Goal: Task Accomplishment & Management: Use online tool/utility

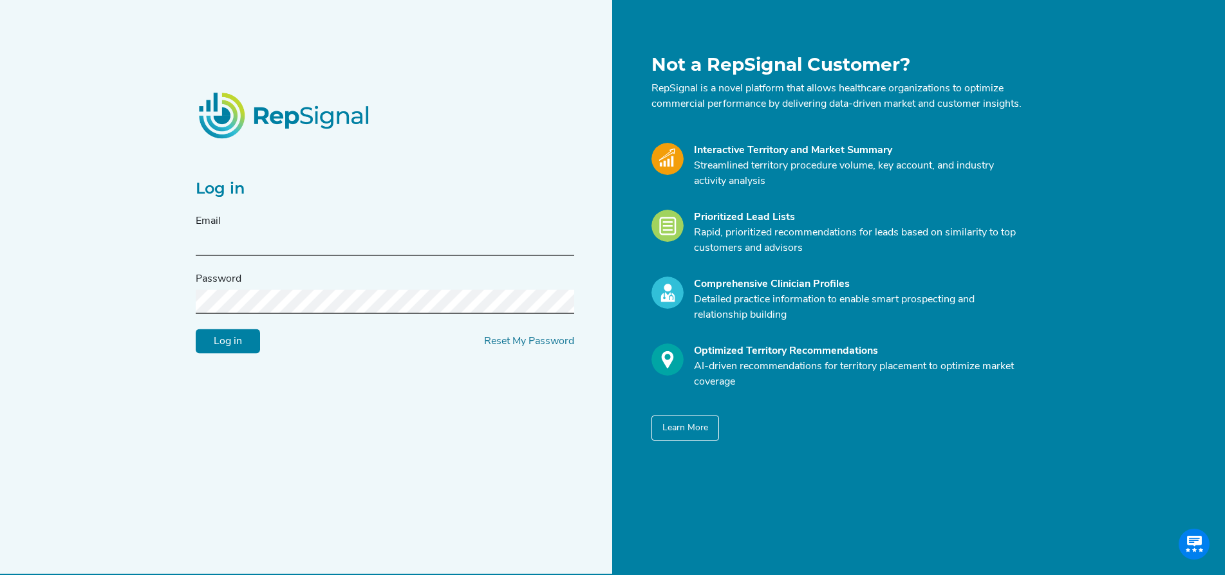
click at [379, 251] on input "text" at bounding box center [385, 244] width 378 height 24
drag, startPoint x: 328, startPoint y: 249, endPoint x: 46, endPoint y: 238, distance: 282.1
click at [46, 238] on div "Log in Email [EMAIL_ADDRESS][DOMAIN_NAME] Password Log in Reset My Password Not…" at bounding box center [612, 300] width 1225 height 600
paste input "[PERSON_NAME].[PERSON_NAME]@medtronic"
type input "[PERSON_NAME][EMAIL_ADDRESS][PERSON_NAME][DOMAIN_NAME]"
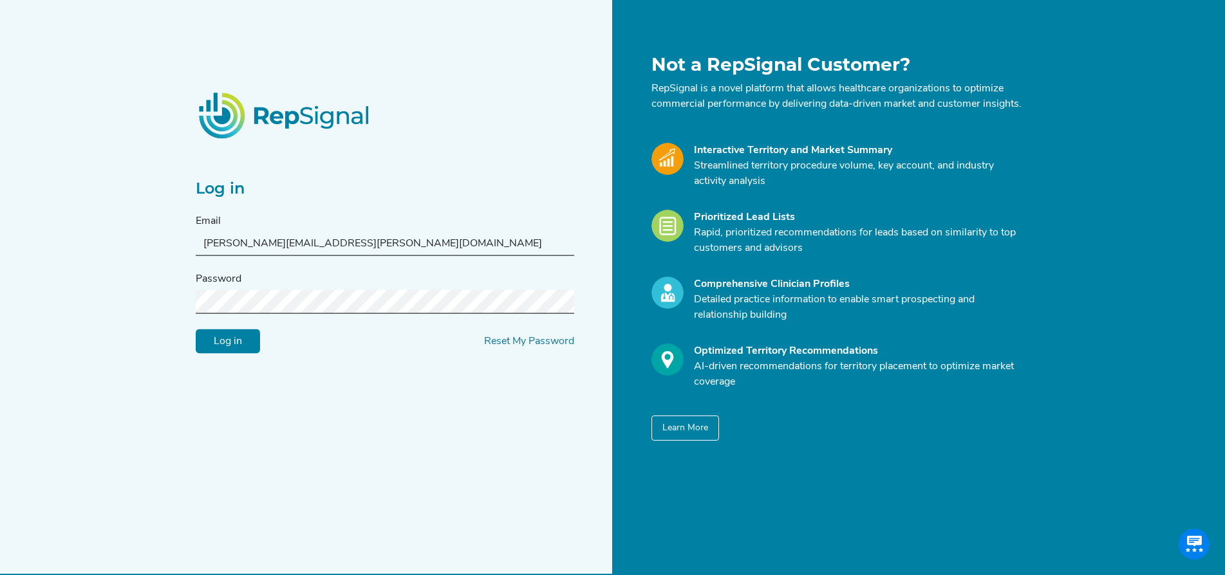
click at [196, 330] on input "Log in" at bounding box center [228, 342] width 64 height 24
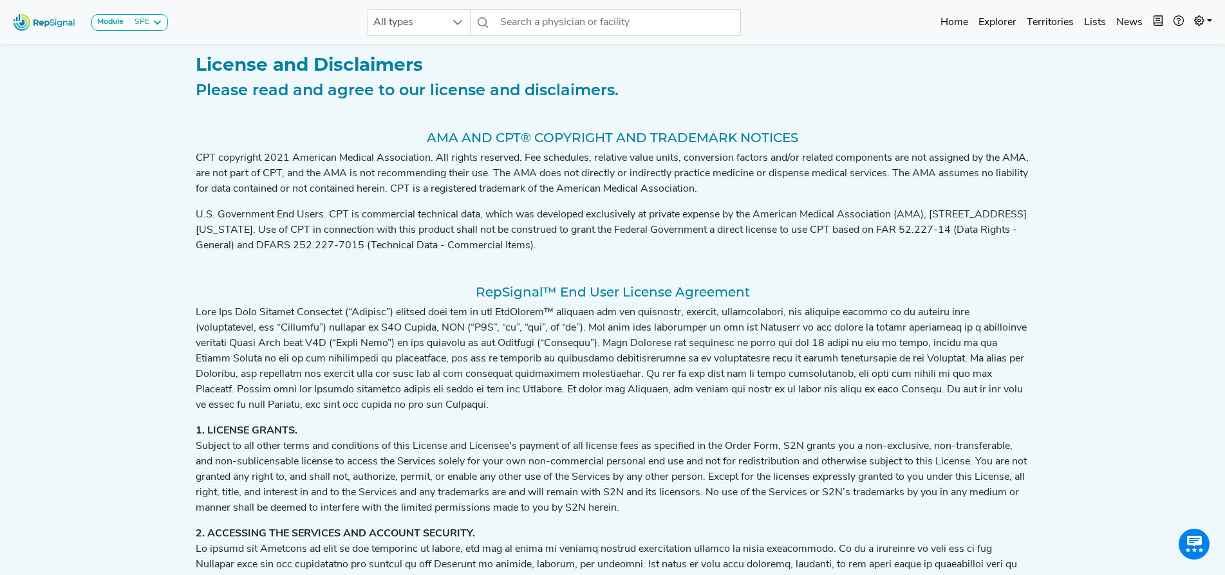
scroll to position [285, 0]
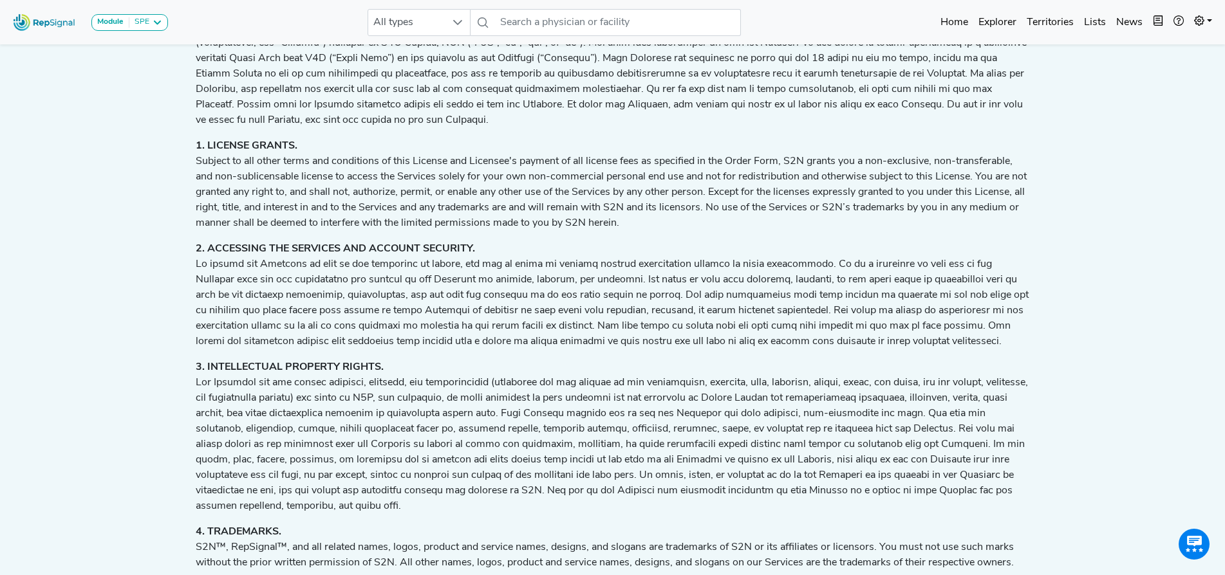
click at [301, 494] on p "3. INTELLECTUAL PROPERTY RIGHTS." at bounding box center [613, 437] width 834 height 154
click at [246, 499] on p "3. INTELLECTUAL PROPERTY RIGHTS." at bounding box center [613, 437] width 834 height 154
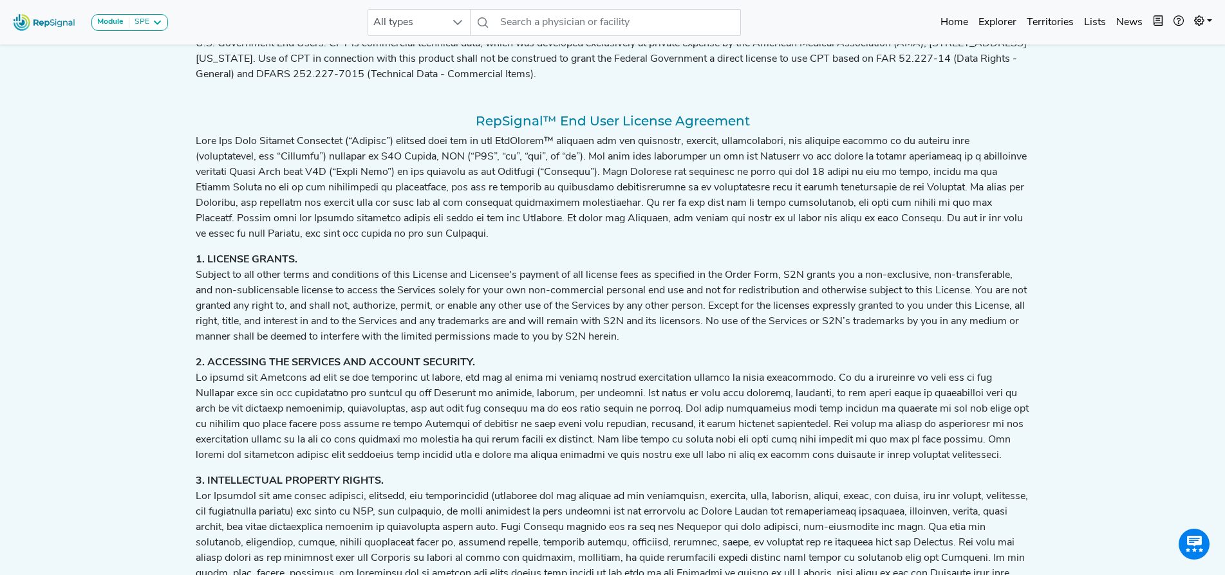
click at [274, 487] on strong "3. INTELLECTUAL PROPERTY RIGHTS." at bounding box center [290, 481] width 188 height 10
click at [155, 26] on icon at bounding box center [157, 22] width 10 height 10
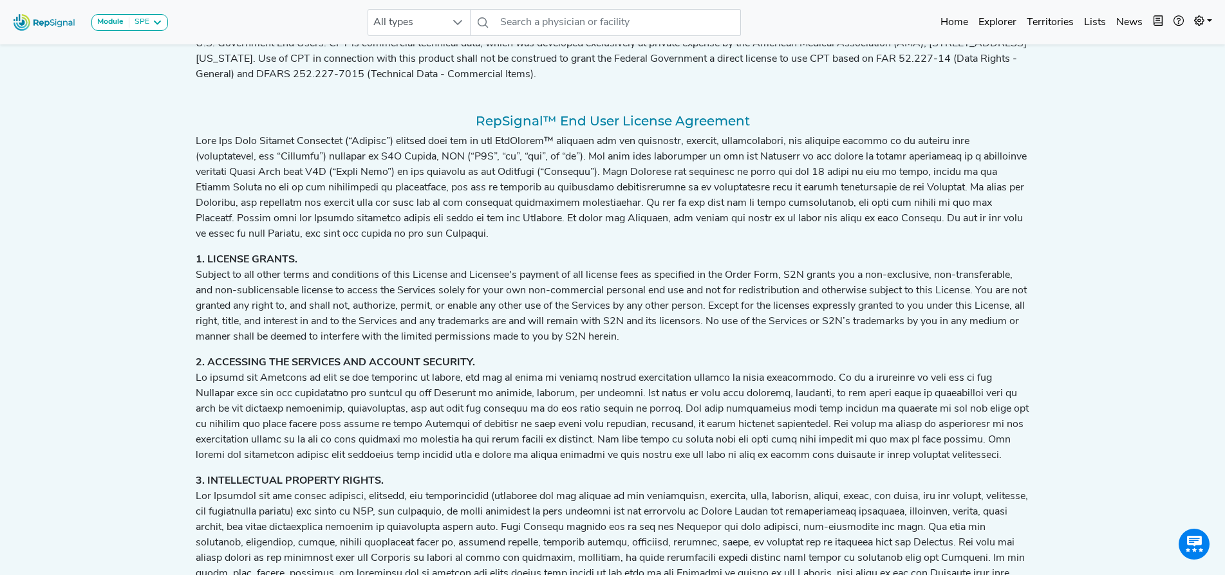
click at [444, 21] on span "All types" at bounding box center [406, 23] width 77 height 26
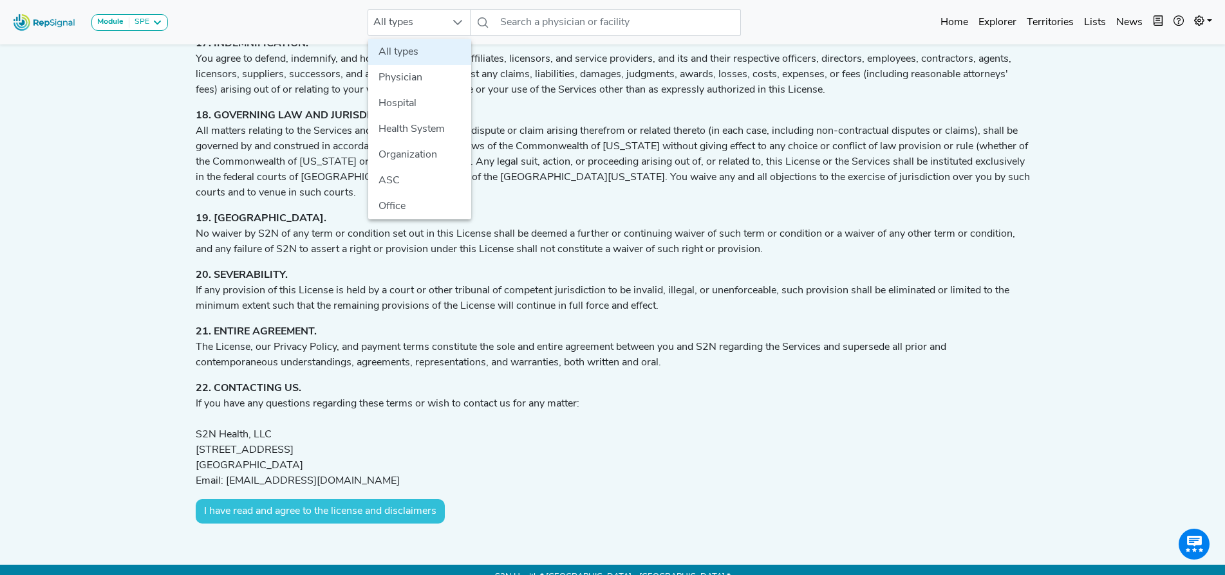
scroll to position [2406, 11]
click at [406, 102] on li "Hospital" at bounding box center [419, 104] width 103 height 26
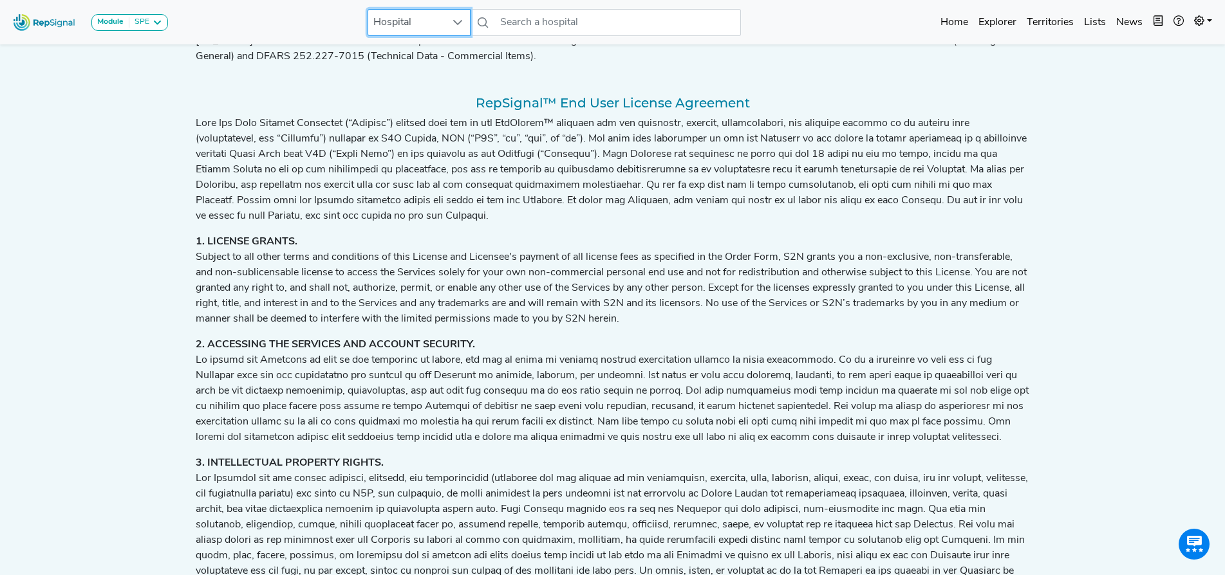
scroll to position [0, 11]
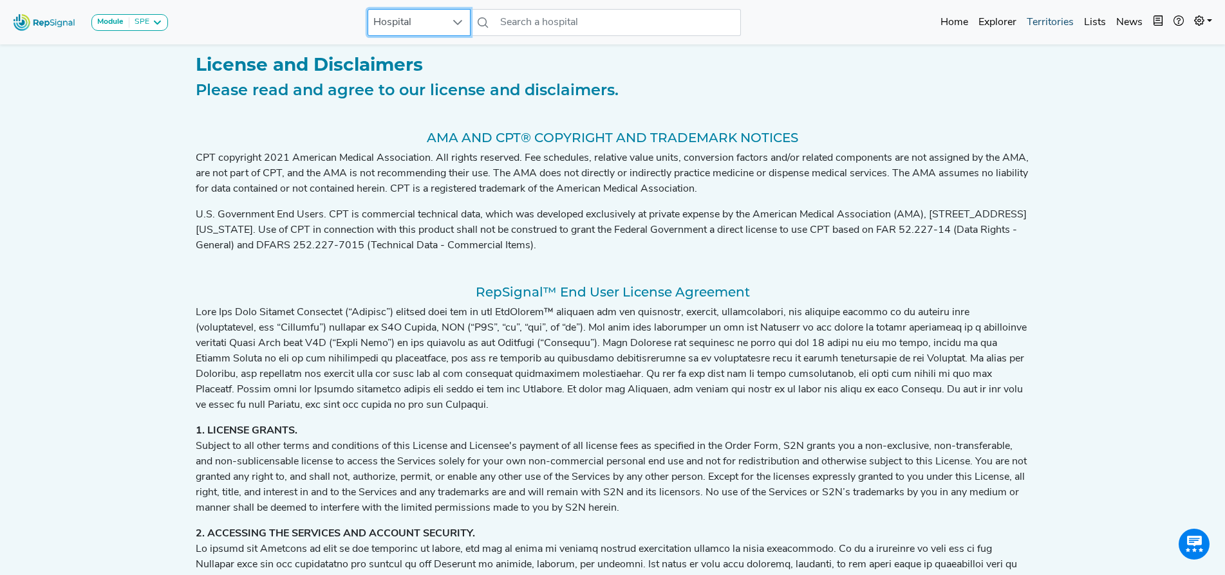
click at [1034, 24] on link "Territories" at bounding box center [1050, 23] width 57 height 26
click at [42, 24] on img at bounding box center [44, 22] width 73 height 28
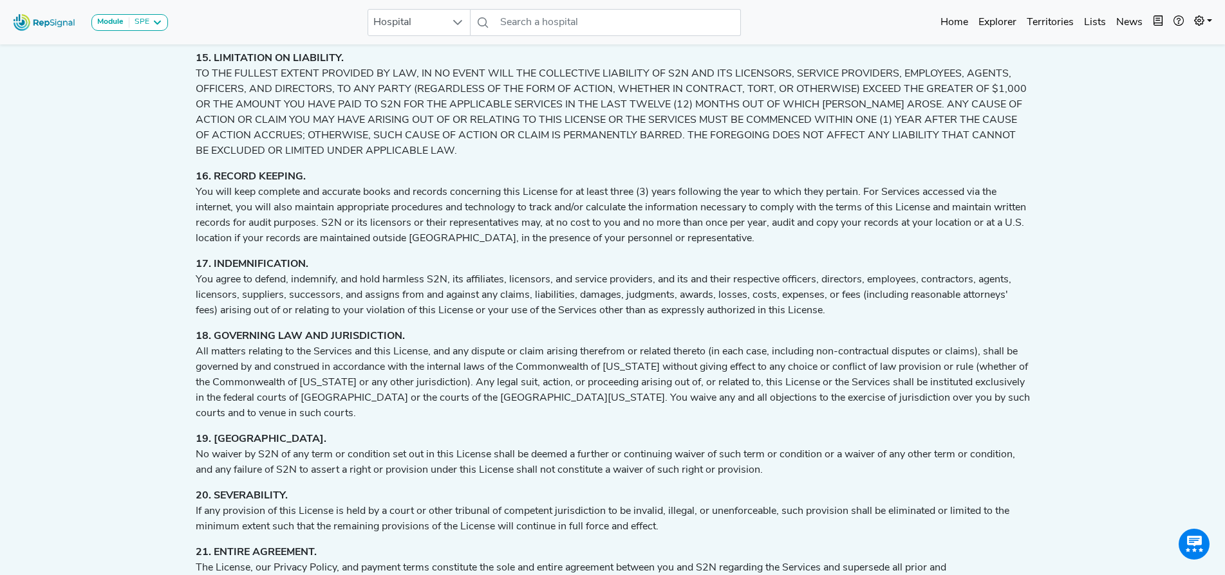
scroll to position [2406, 11]
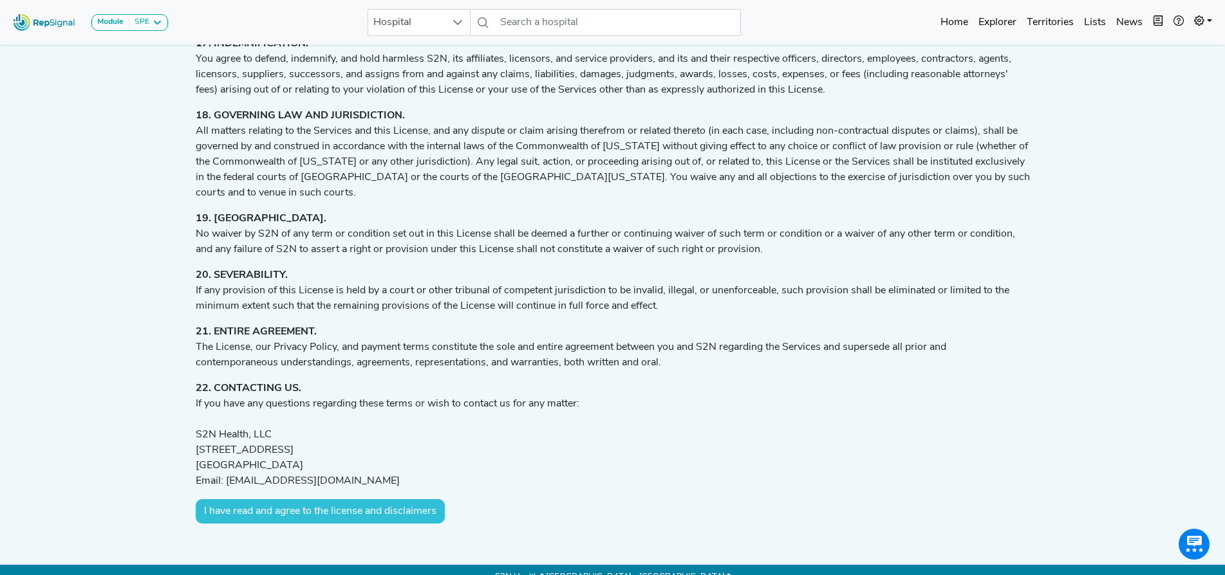
click at [357, 503] on button "I have read and agree to the license and disclaimers" at bounding box center [320, 511] width 249 height 24
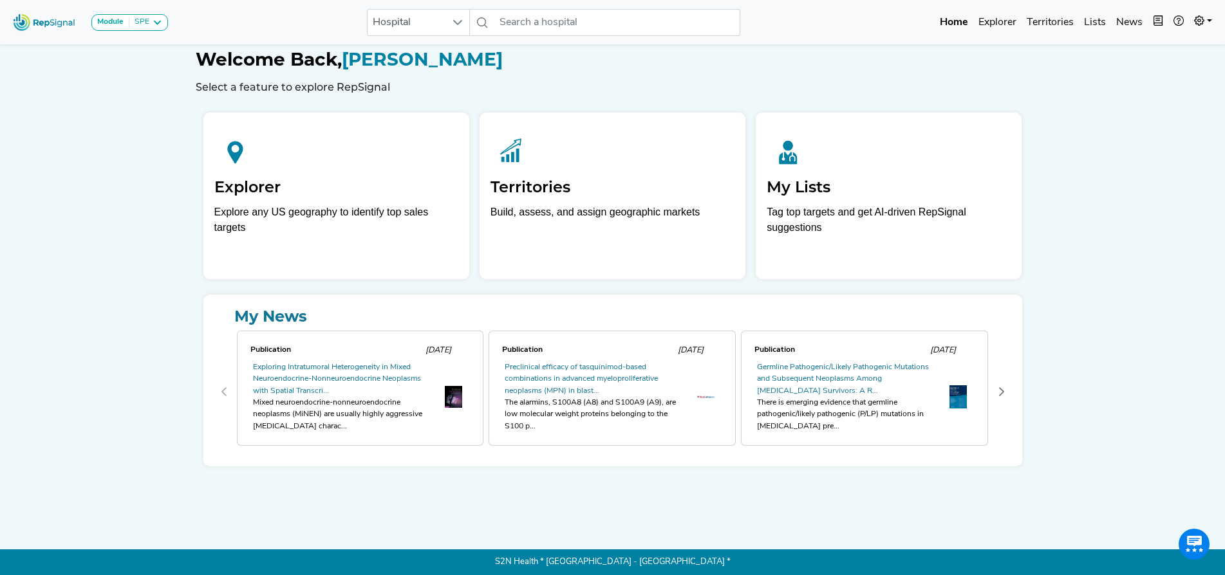
scroll to position [0, 11]
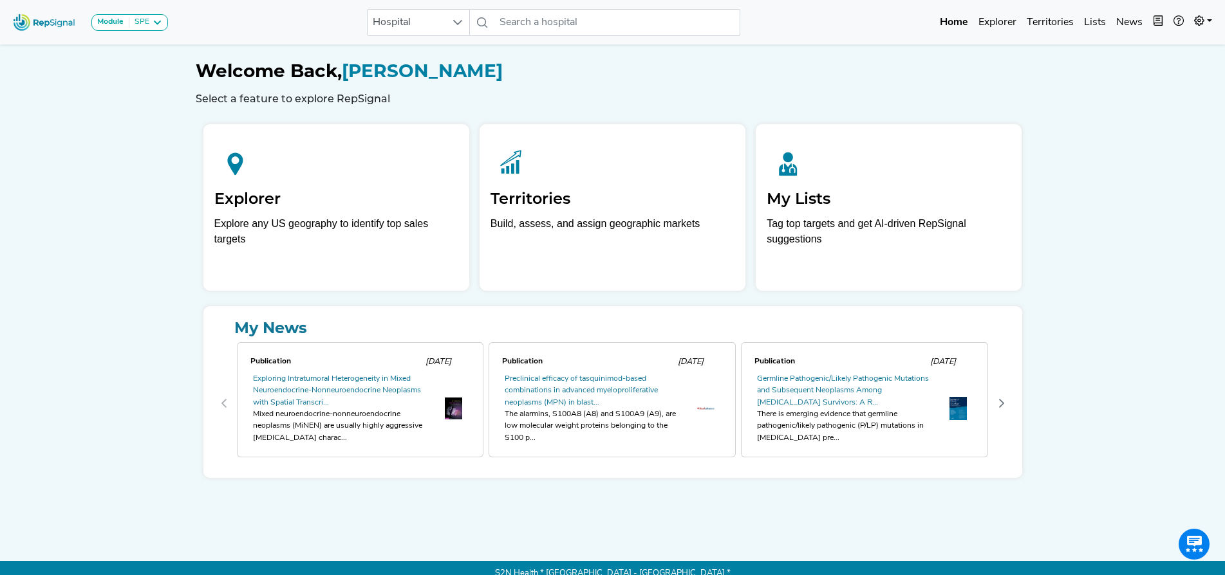
click at [357, 503] on div "Welcome Back, [PERSON_NAME] Select a feature to explore RepSignal Explorer Expl…" at bounding box center [613, 285] width 850 height 489
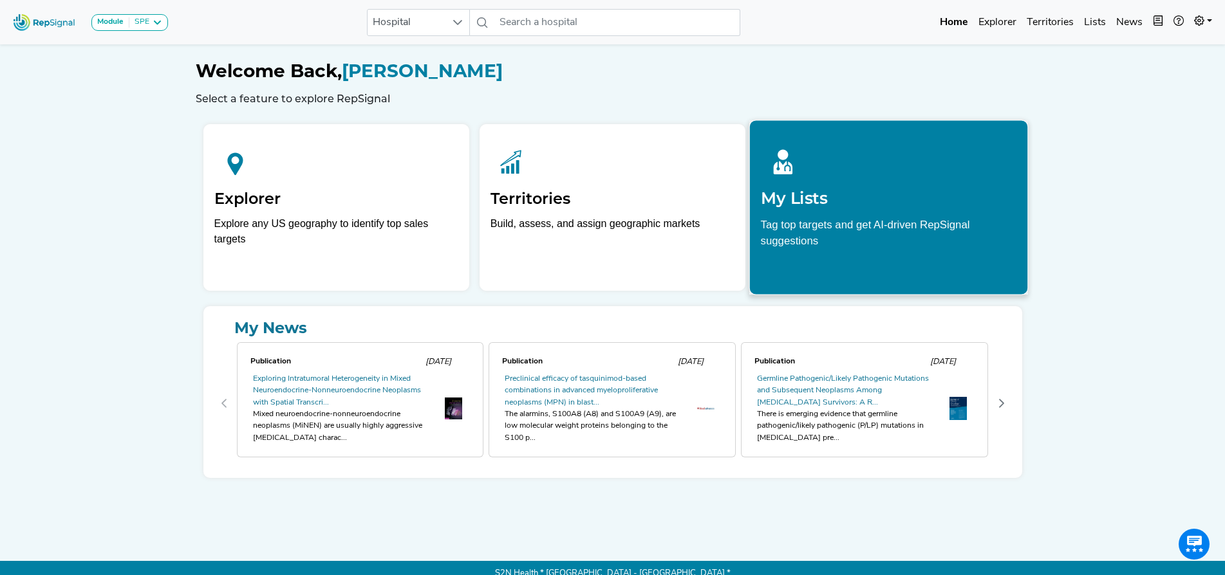
click at [869, 180] on div at bounding box center [889, 159] width 256 height 57
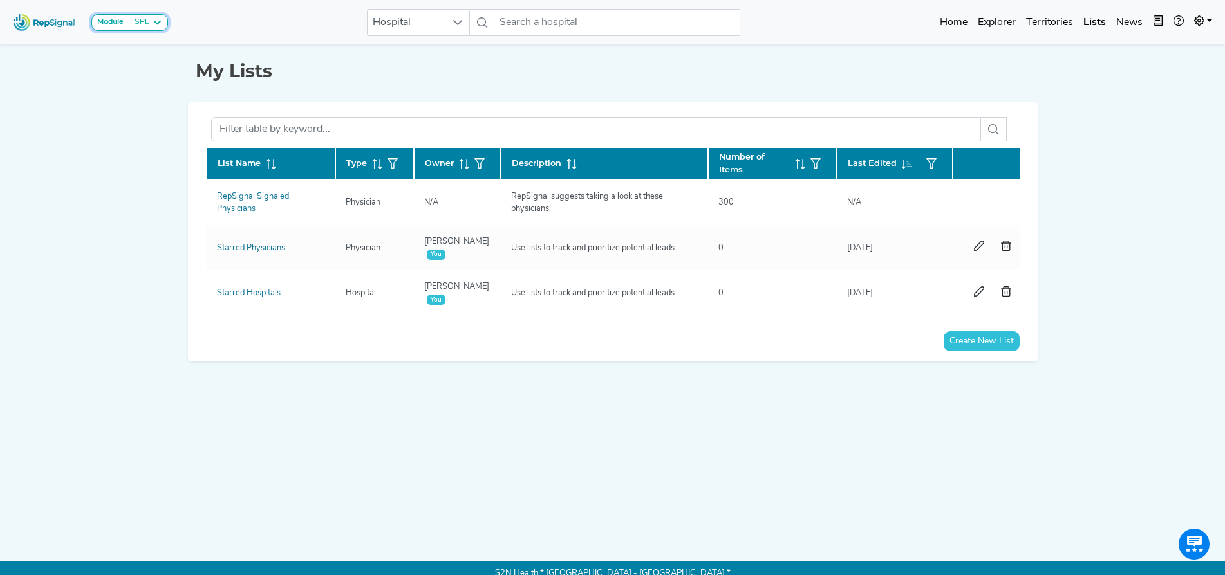
click at [152, 23] on icon at bounding box center [157, 22] width 10 height 10
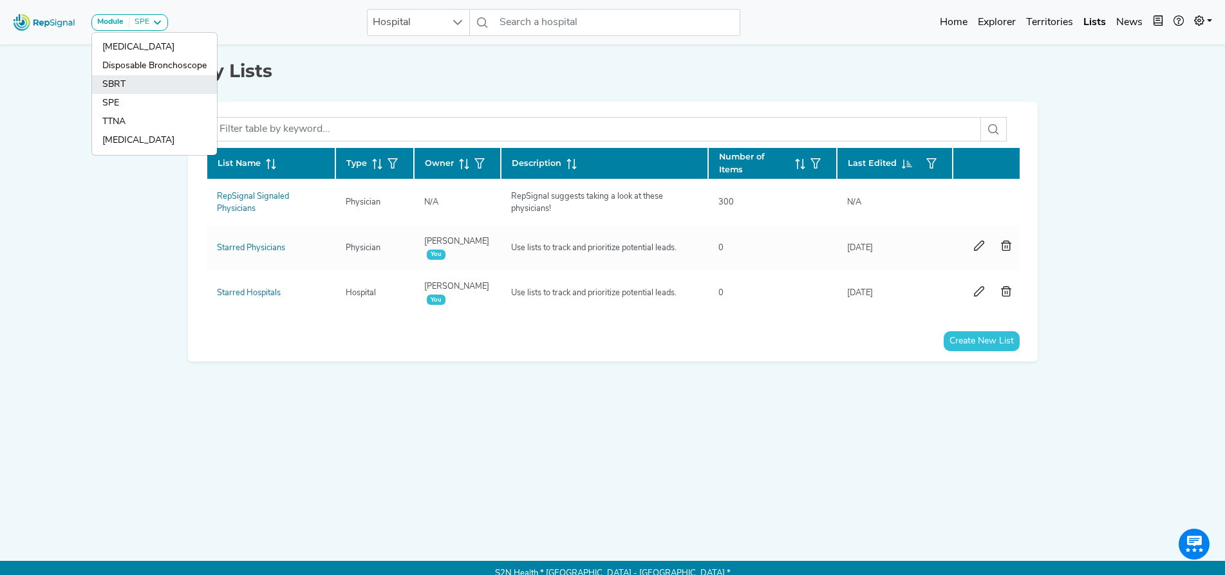
click at [122, 94] on link "SBRT" at bounding box center [154, 103] width 125 height 19
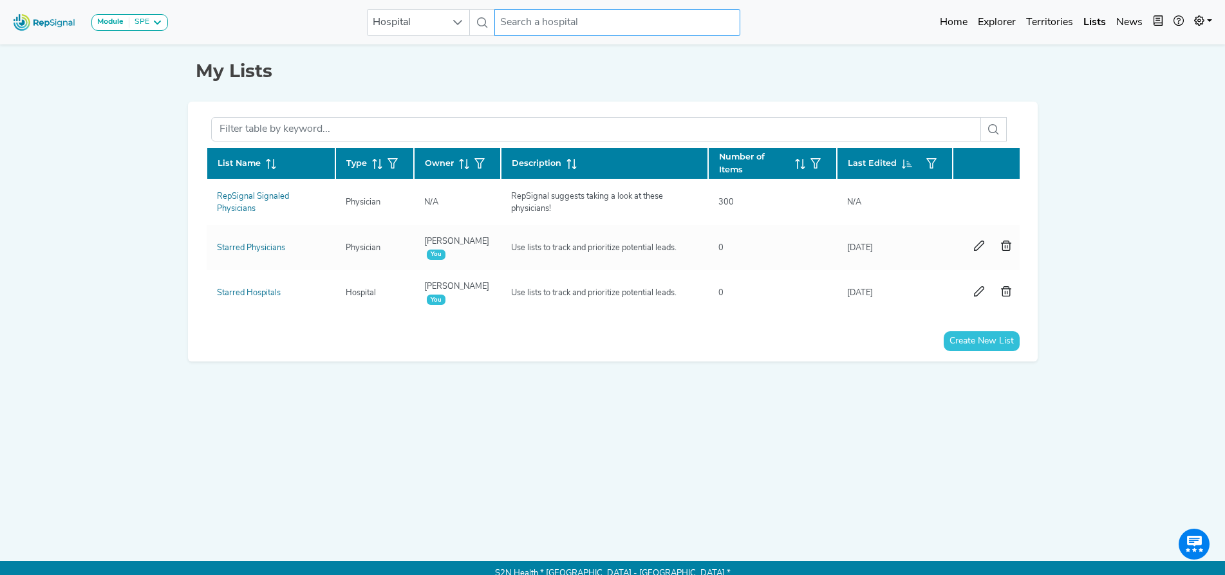
click at [1056, 23] on link "Territories" at bounding box center [1049, 23] width 57 height 26
click at [448, 20] on div at bounding box center [457, 23] width 24 height 26
click at [520, 26] on input "text" at bounding box center [617, 22] width 246 height 27
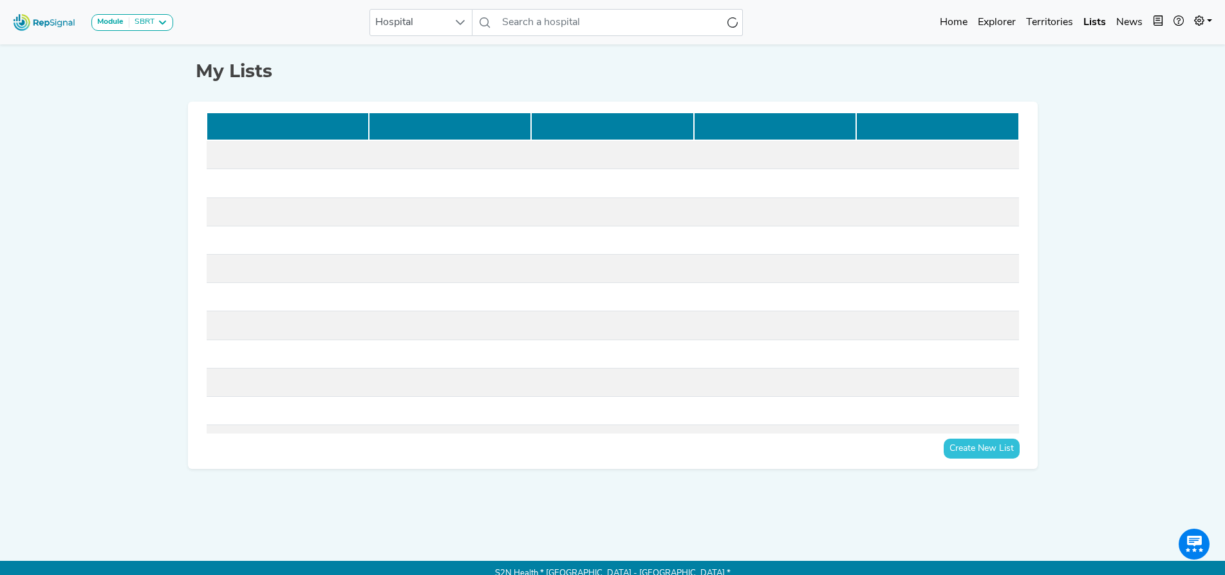
click at [624, 86] on div "My Lists Create New List" at bounding box center [613, 285] width 850 height 489
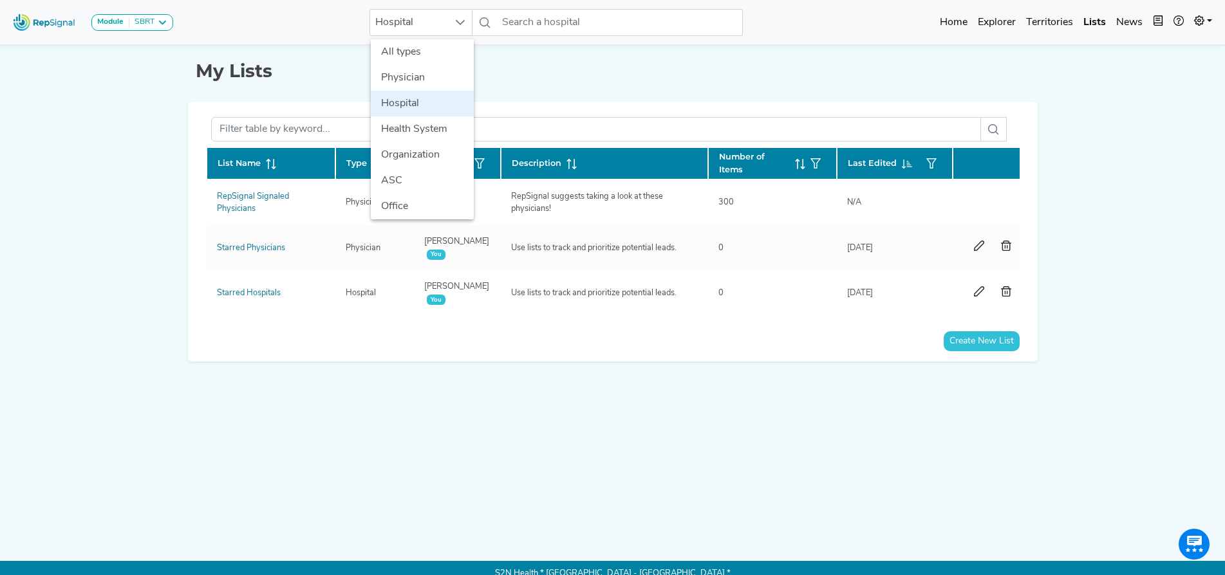
scroll to position [0, 11]
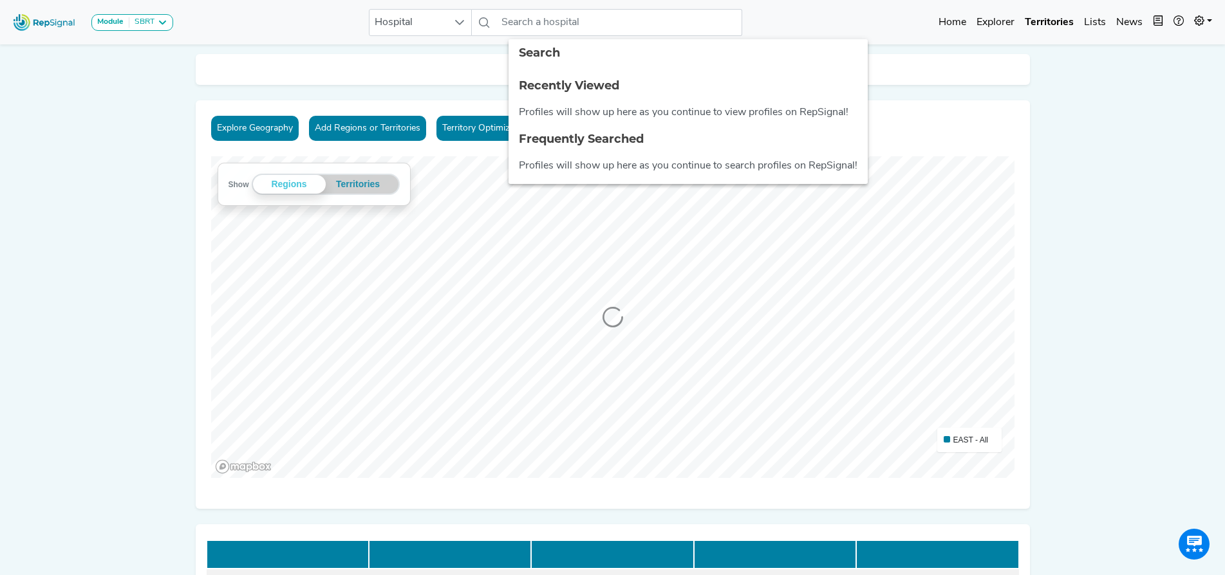
click at [34, 20] on img at bounding box center [44, 22] width 73 height 28
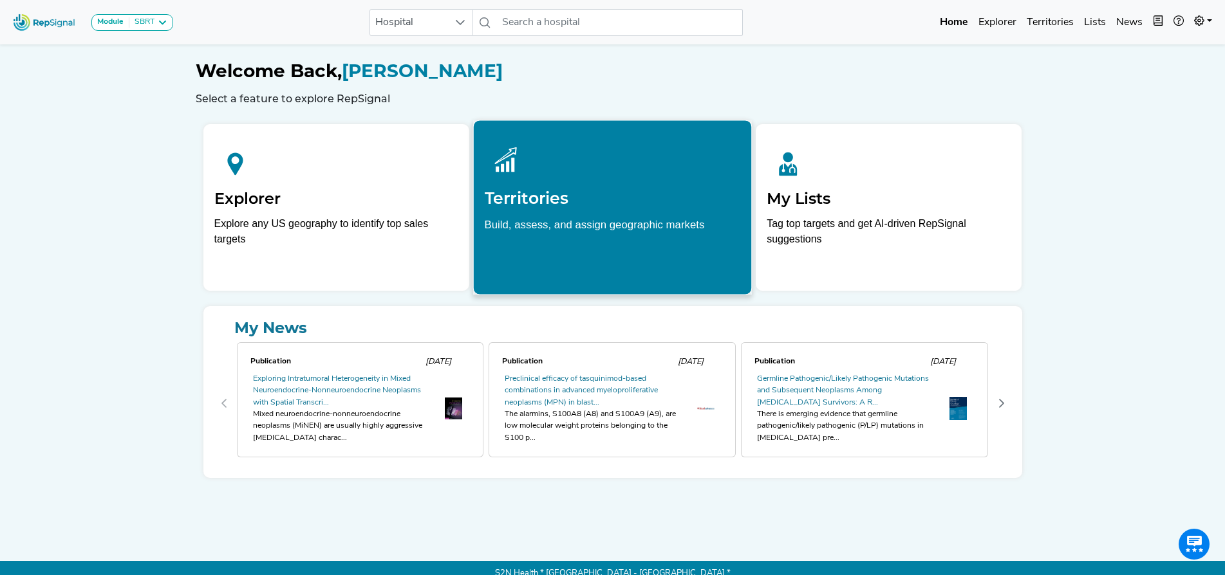
click at [528, 196] on h2 "Territories" at bounding box center [612, 198] width 256 height 19
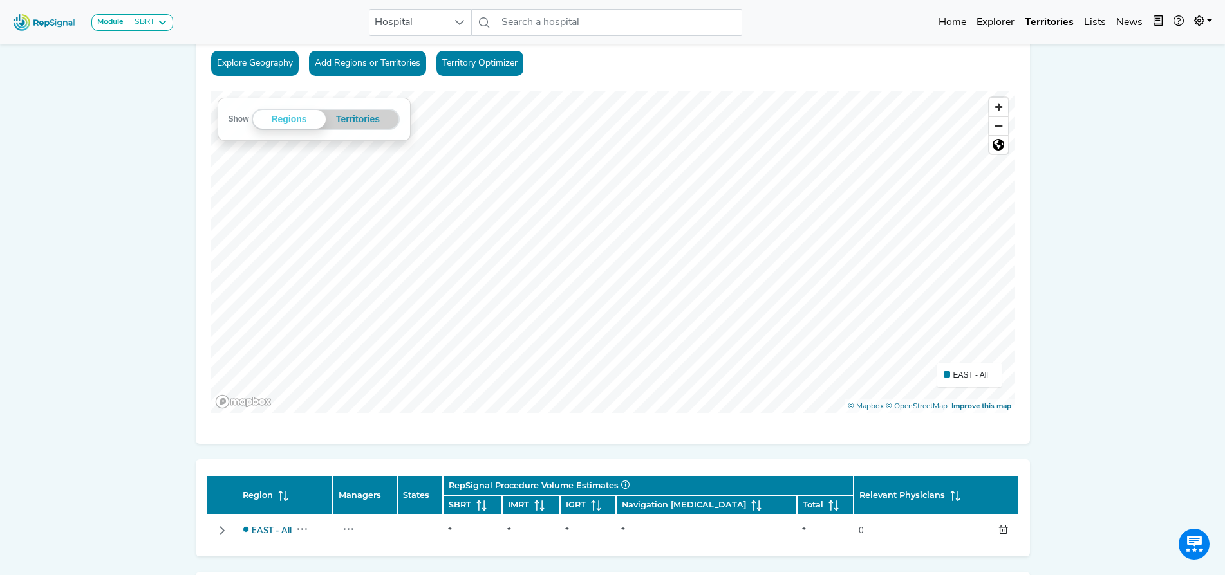
scroll to position [176, 11]
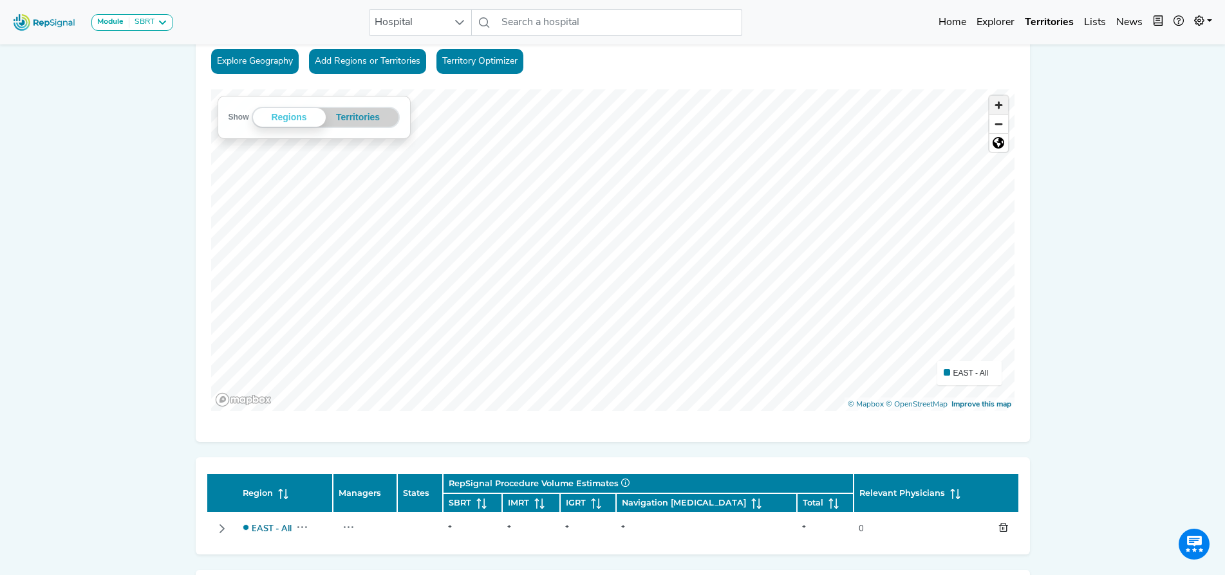
click at [989, 102] on span "Zoom in" at bounding box center [998, 105] width 19 height 19
click at [381, 62] on button "Add Regions or Territories" at bounding box center [367, 61] width 117 height 25
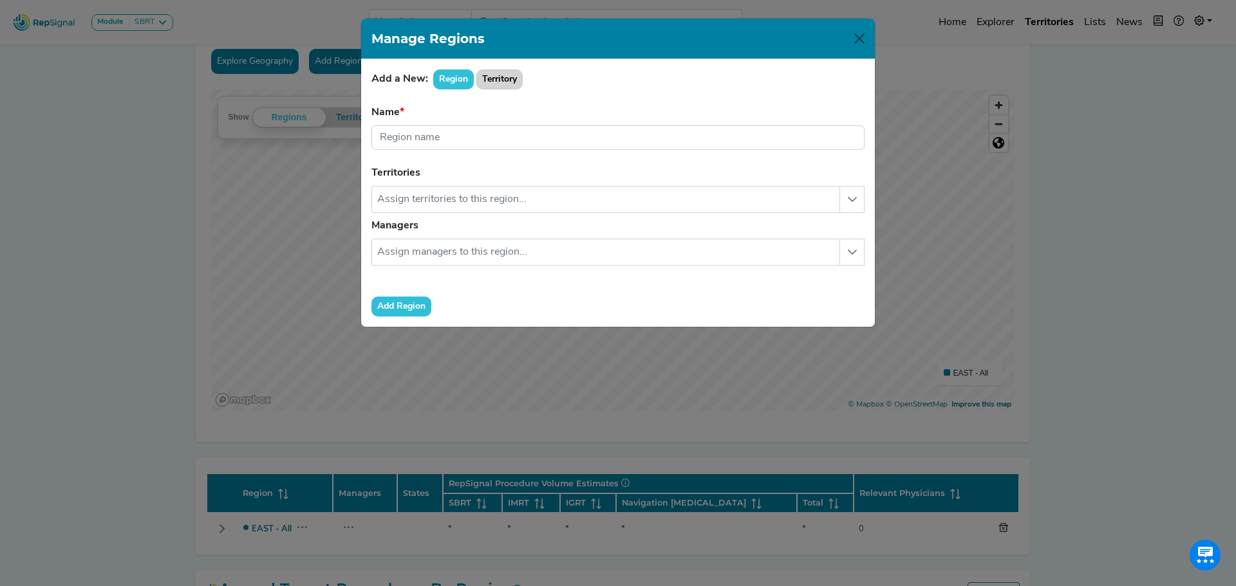
click at [493, 73] on button "Territory" at bounding box center [499, 80] width 46 height 20
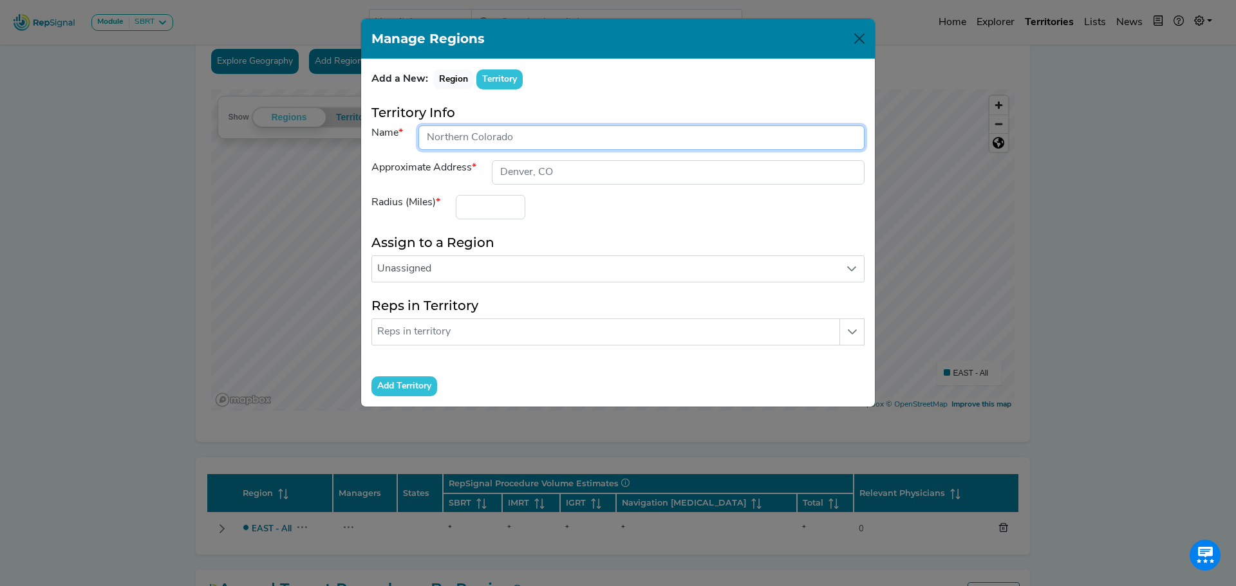
drag, startPoint x: 470, startPoint y: 133, endPoint x: 397, endPoint y: 122, distance: 74.2
click at [397, 122] on form "Territory Info Name Approximate Address Radius (Miles) Assign to a Region Unass…" at bounding box center [617, 251] width 493 height 292
type input "[US_STATE]"
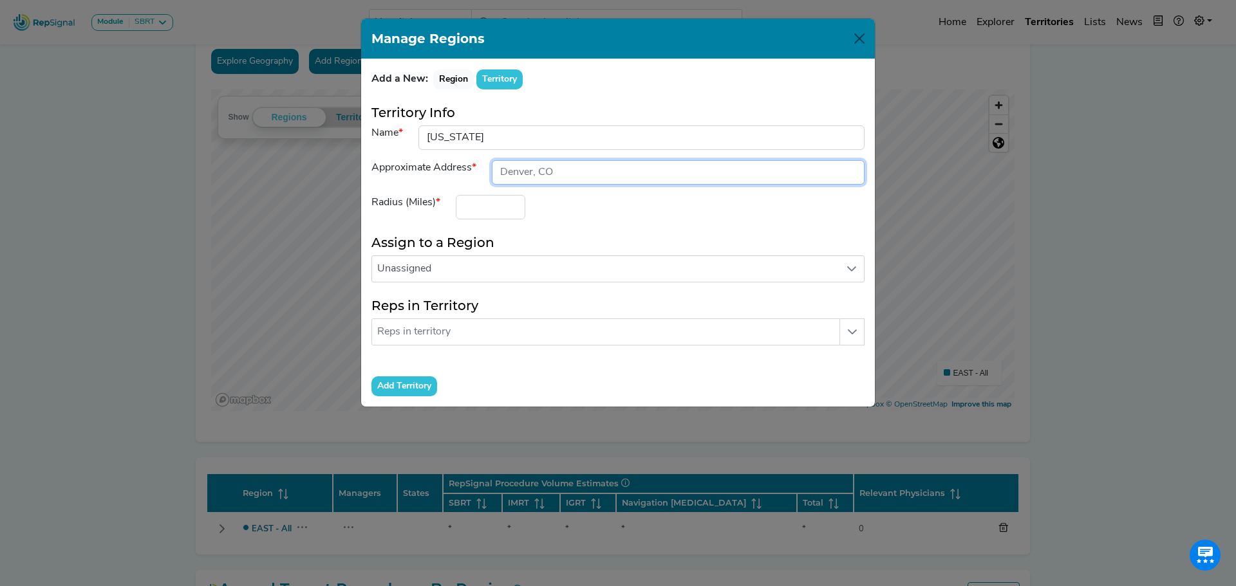
click at [584, 174] on input "input" at bounding box center [678, 172] width 373 height 24
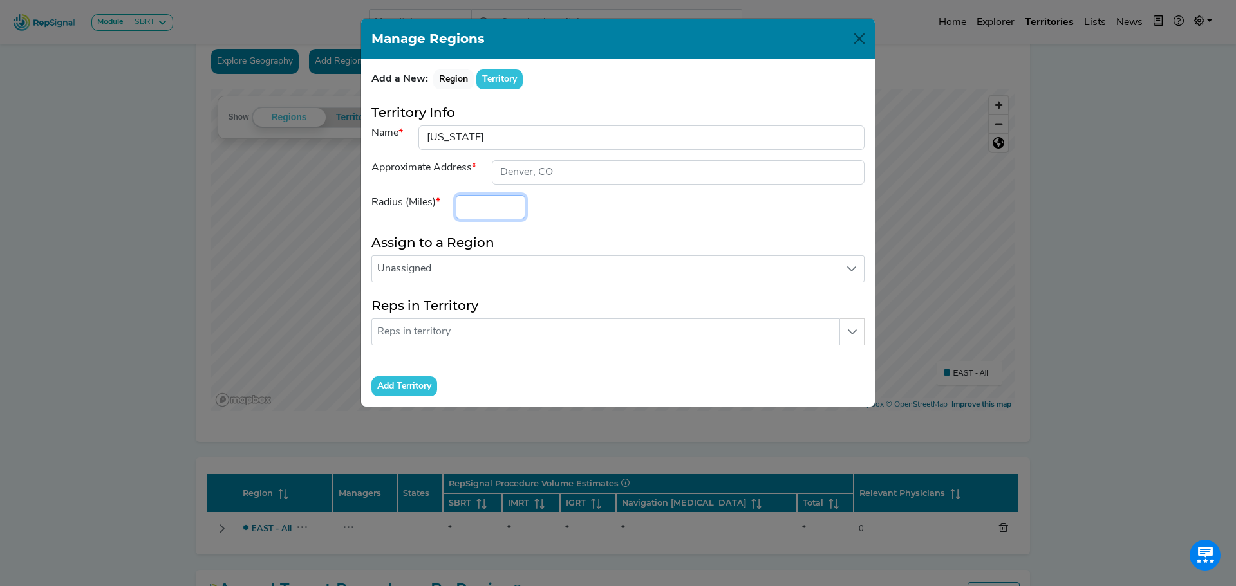
click at [485, 209] on input "number" at bounding box center [491, 207] width 70 height 24
click at [512, 205] on input "1" at bounding box center [491, 207] width 70 height 24
type input "100"
click at [624, 201] on div "Radius (Miles) 100" at bounding box center [618, 207] width 509 height 24
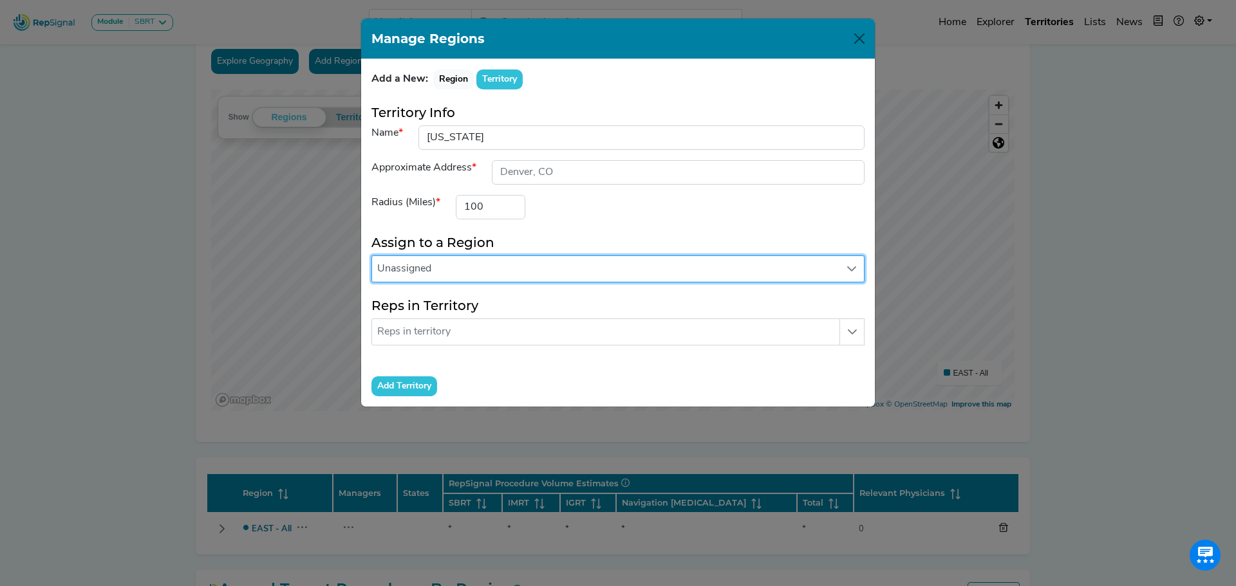
click at [531, 274] on span "Unassigned" at bounding box center [605, 269] width 467 height 26
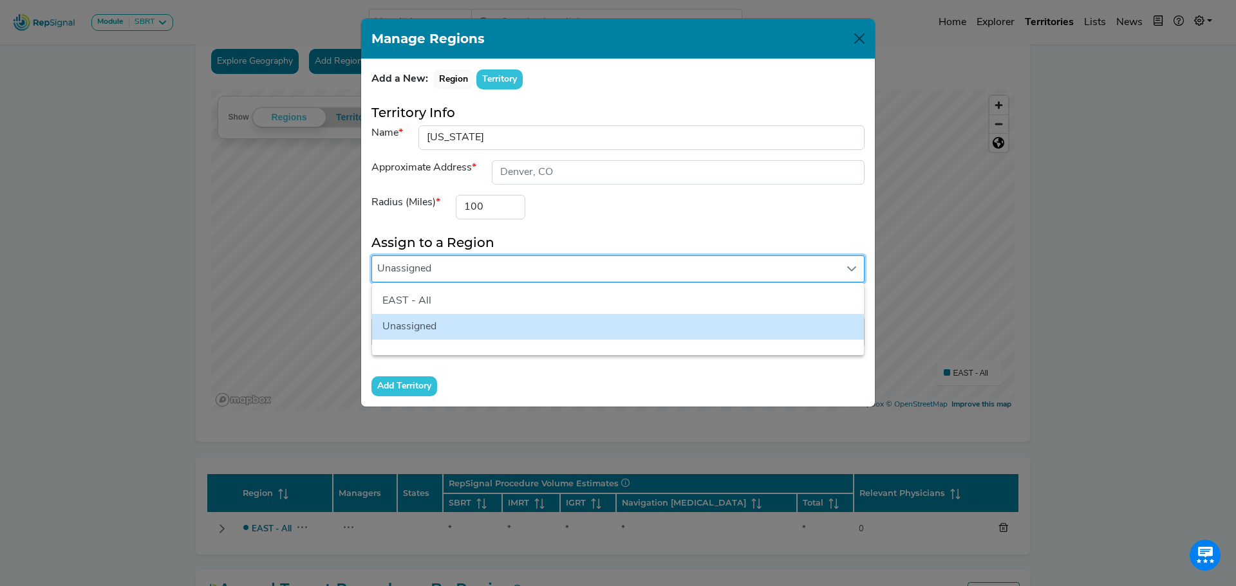
click at [675, 203] on div "Radius (Miles) 100" at bounding box center [618, 207] width 509 height 24
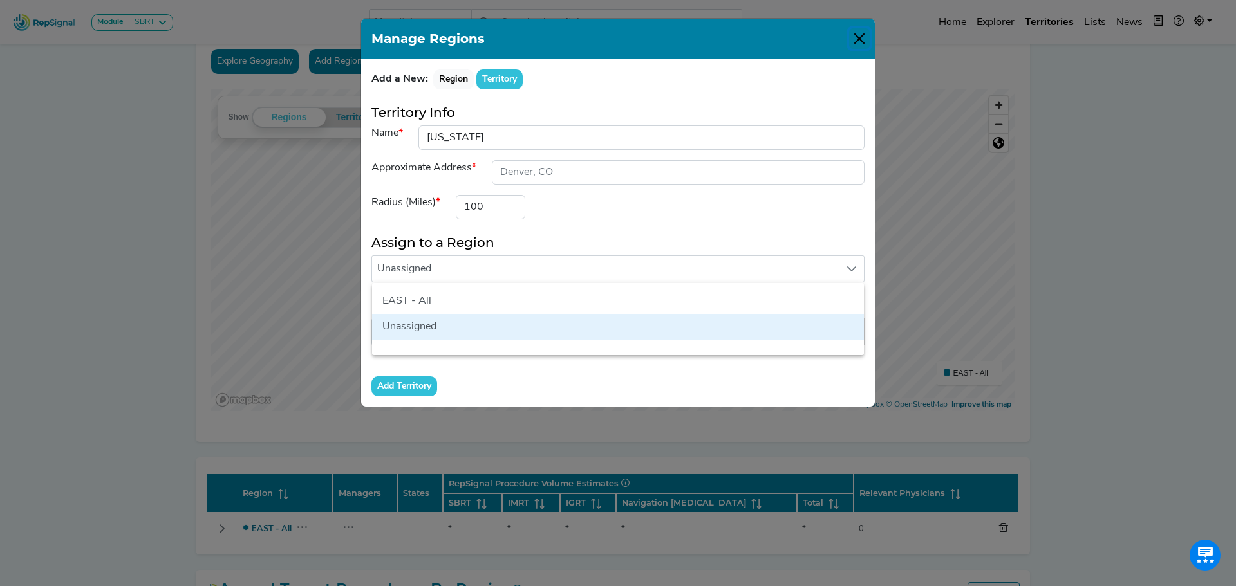
click at [865, 37] on button "Close" at bounding box center [859, 38] width 21 height 21
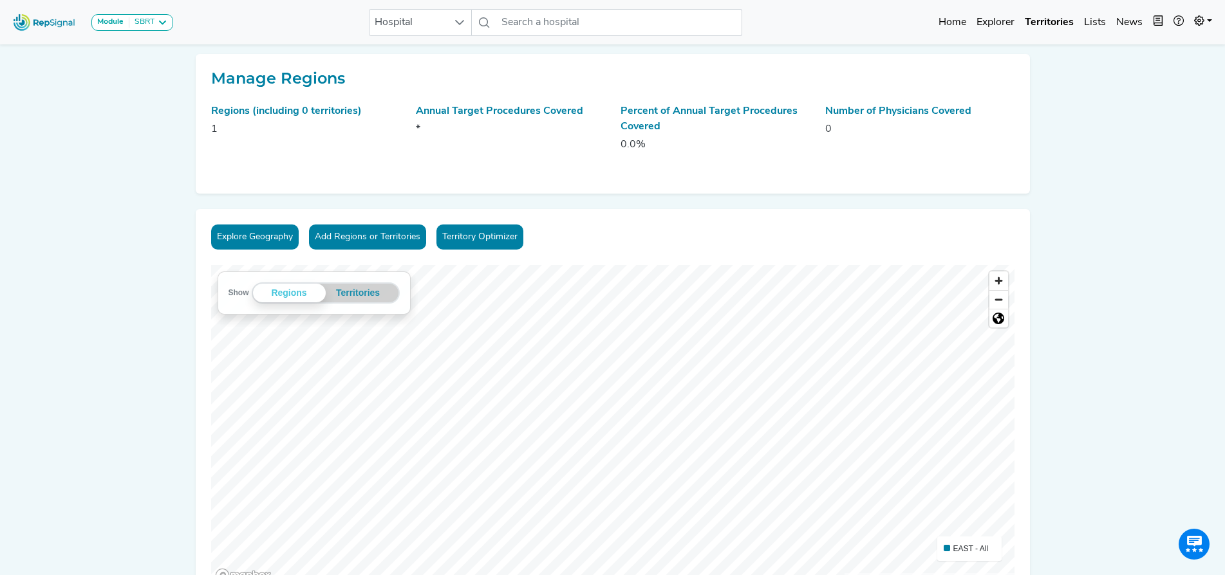
scroll to position [131, 0]
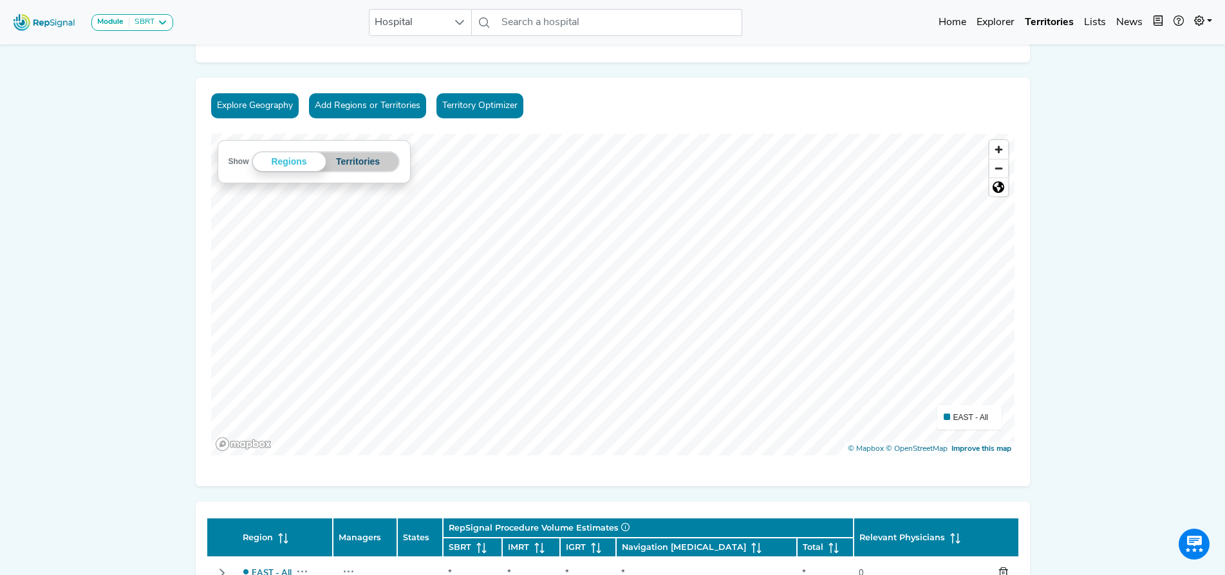
click at [365, 167] on button "Territories" at bounding box center [358, 162] width 65 height 19
click at [281, 160] on button "Regions" at bounding box center [293, 162] width 65 height 19
click at [487, 99] on link "Territory Optimizer" at bounding box center [479, 105] width 87 height 25
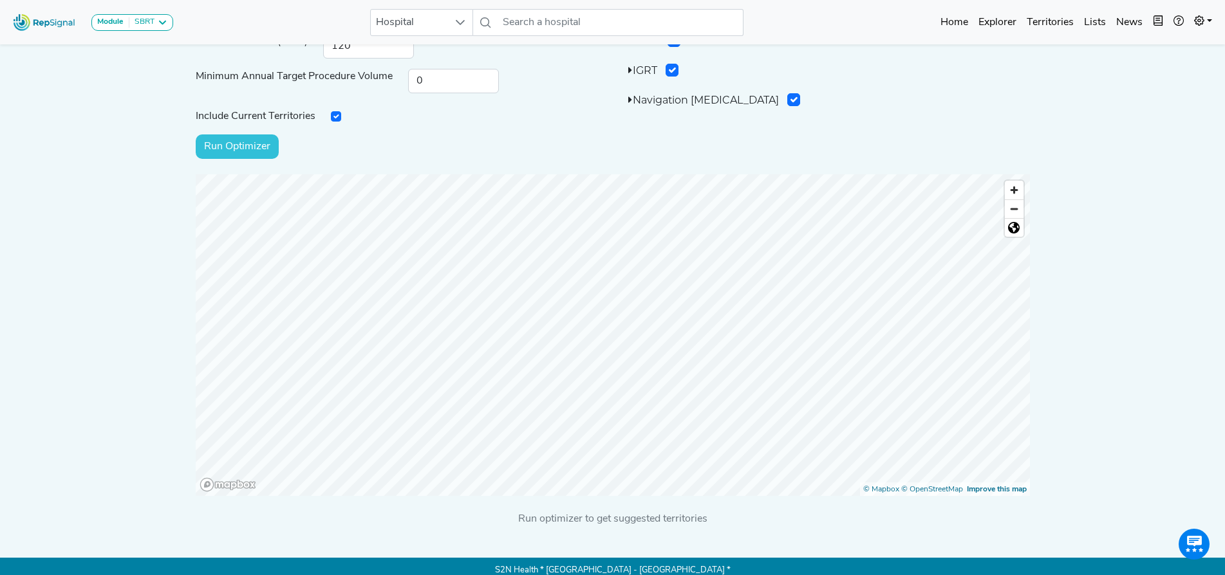
scroll to position [152, 0]
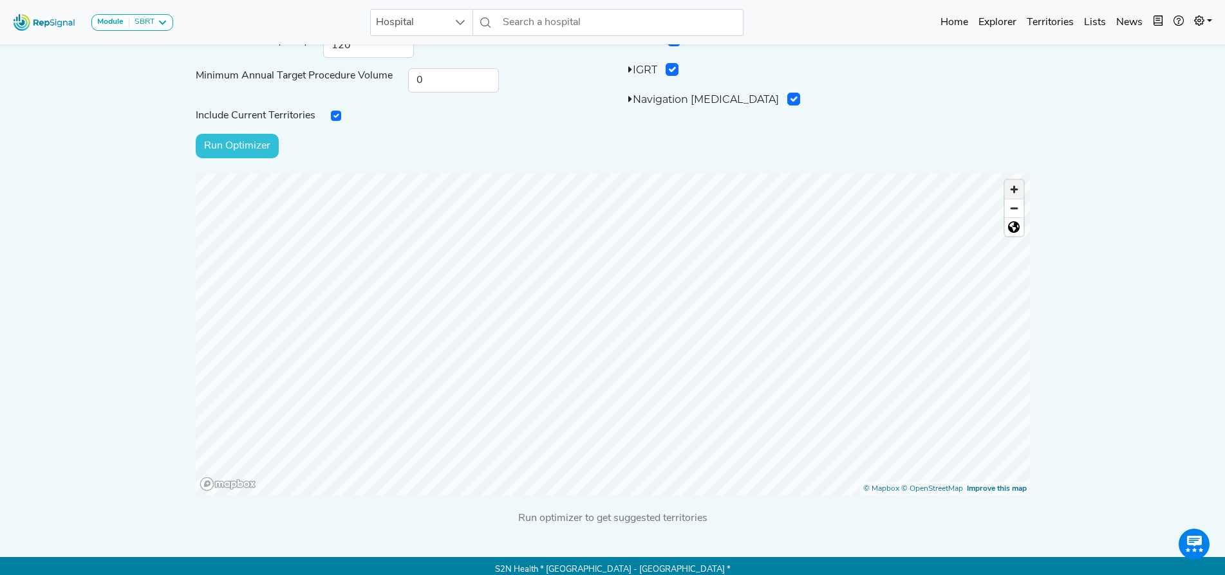
click at [1017, 191] on span "Zoom in" at bounding box center [1014, 189] width 19 height 19
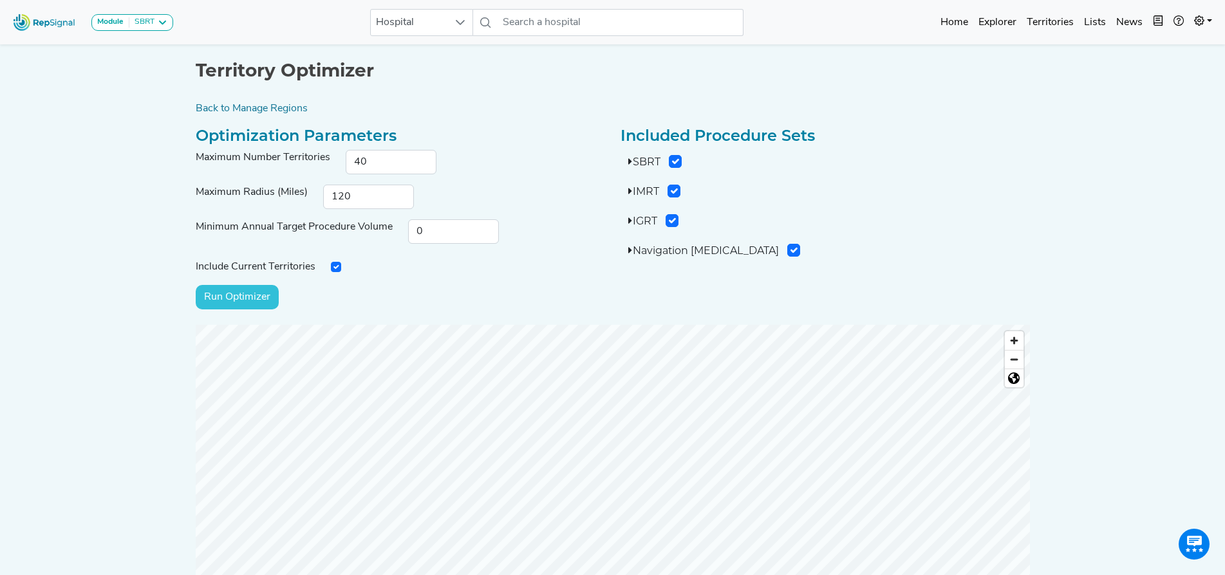
scroll to position [0, 0]
click at [246, 294] on input "Run Optimizer" at bounding box center [237, 298] width 83 height 24
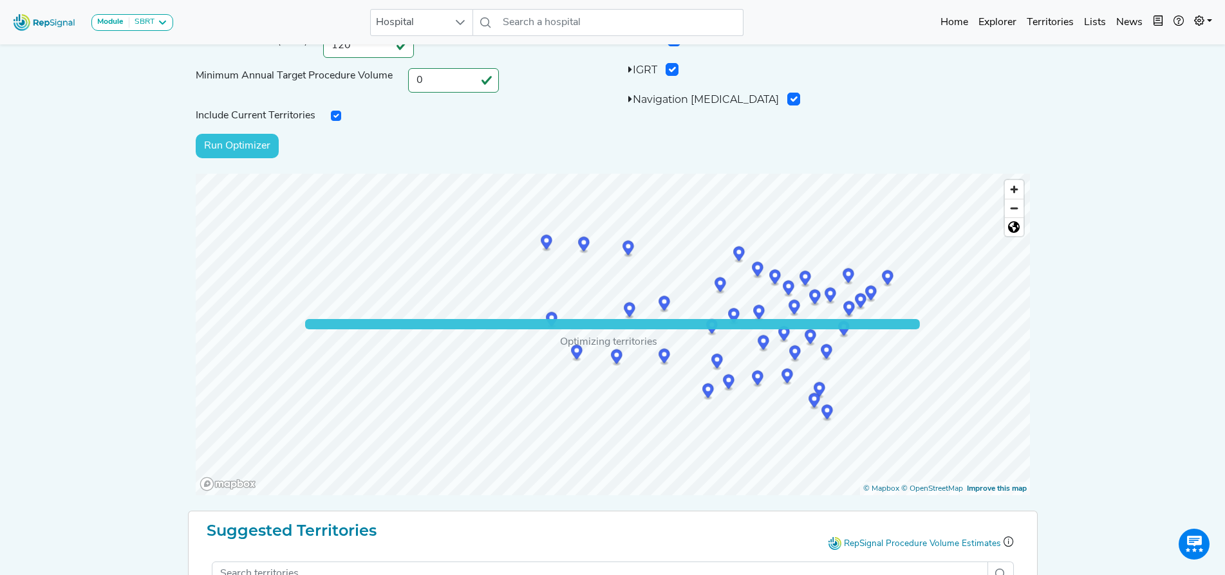
scroll to position [153, 0]
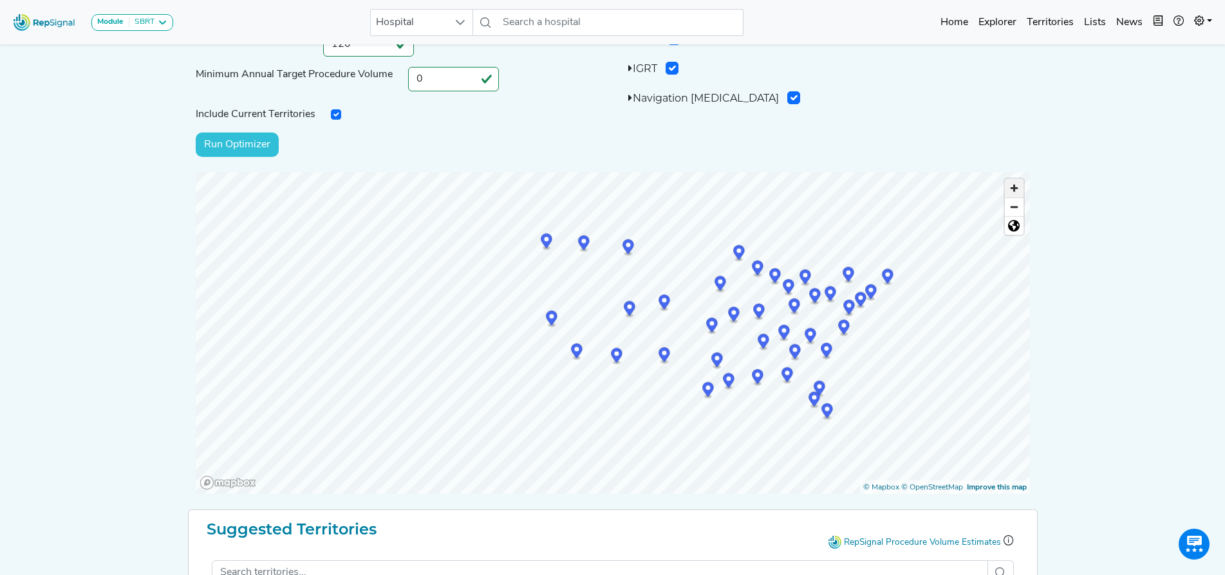
click at [1017, 192] on span "Zoom in" at bounding box center [1014, 188] width 19 height 19
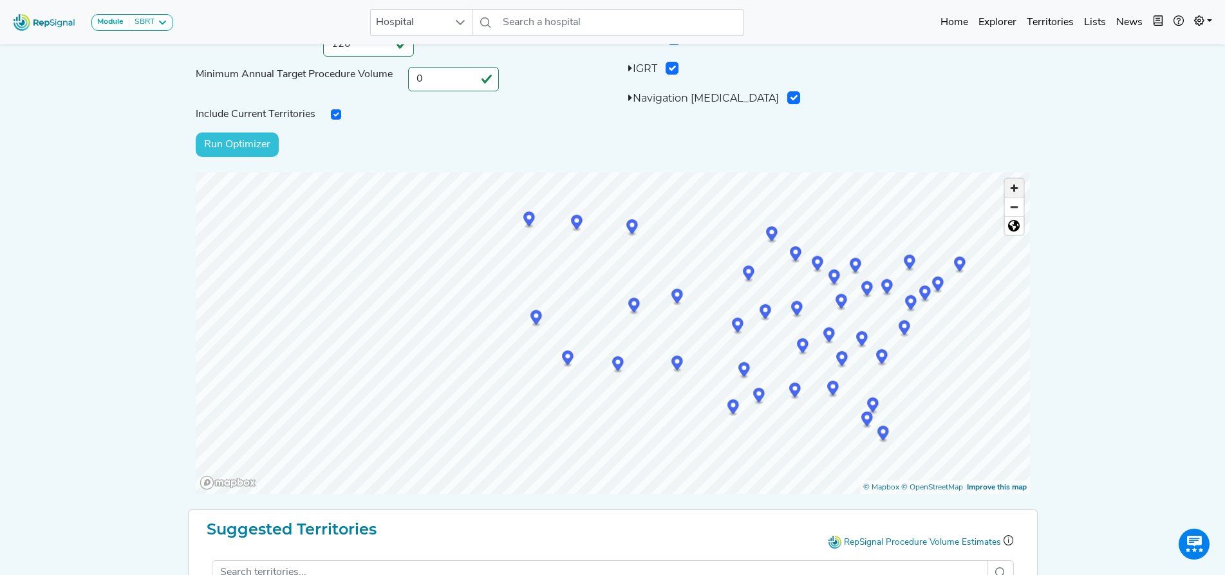
click at [1017, 192] on span "Zoom in" at bounding box center [1014, 188] width 19 height 19
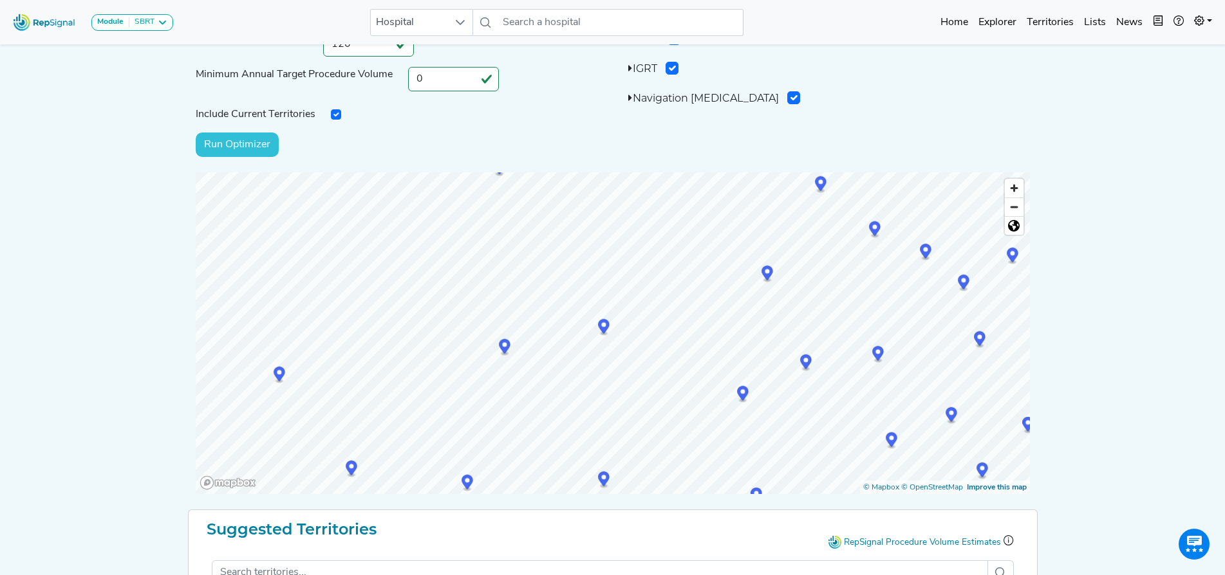
click at [604, 326] on circle "Map marker" at bounding box center [603, 325] width 5 height 5
click at [599, 313] on link "[GEOGRAPHIC_DATA], [GEOGRAPHIC_DATA]" at bounding box center [603, 314] width 165 height 8
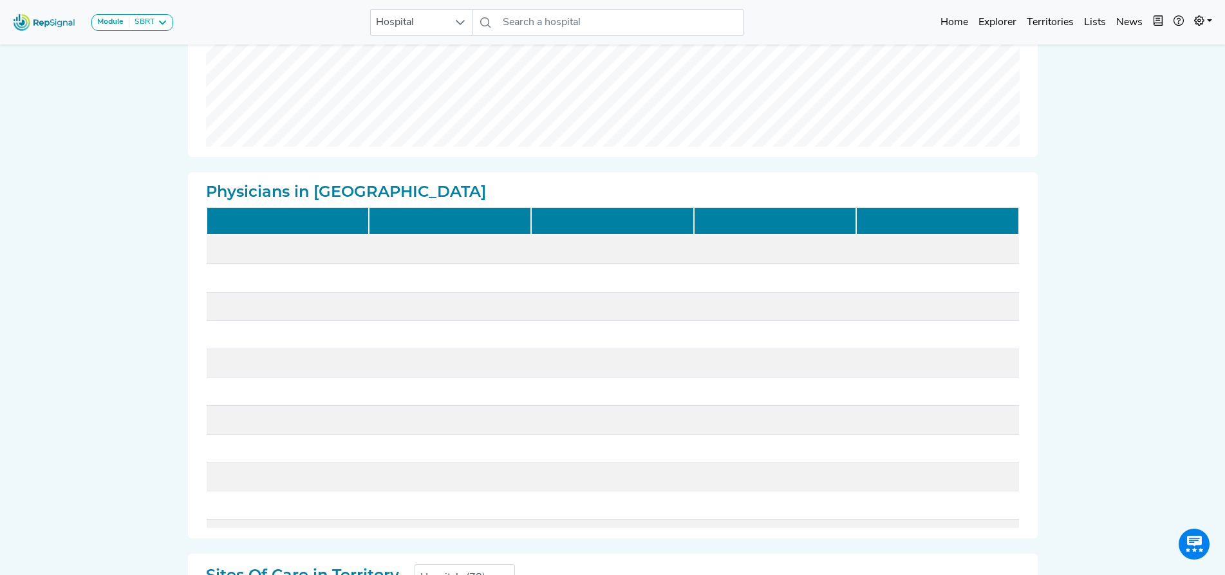
checkbox input "false"
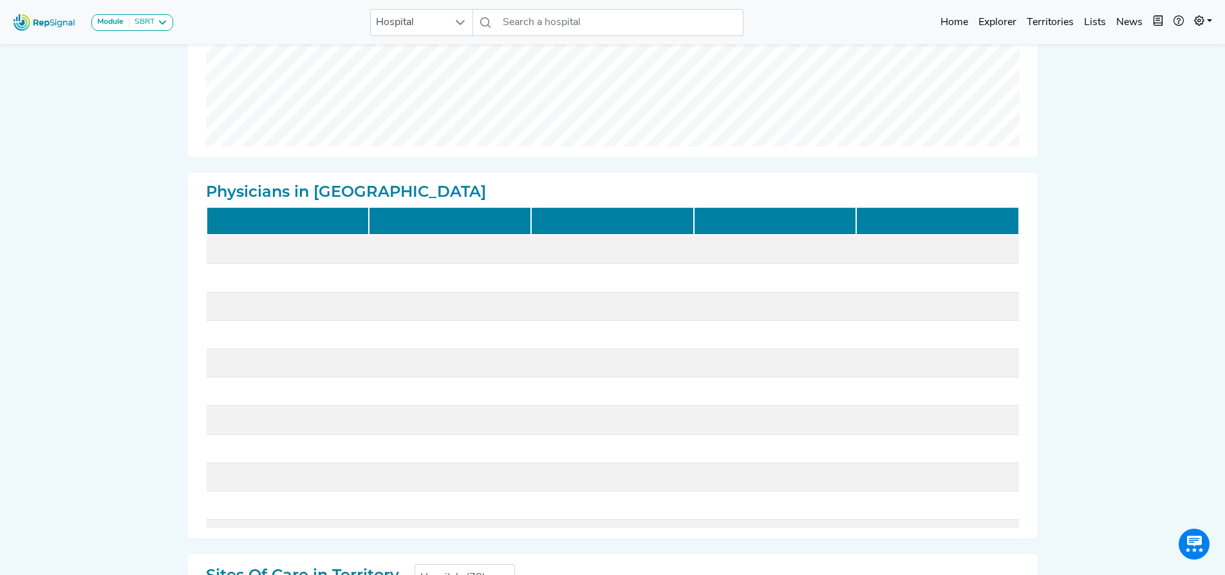
checkbox input "false"
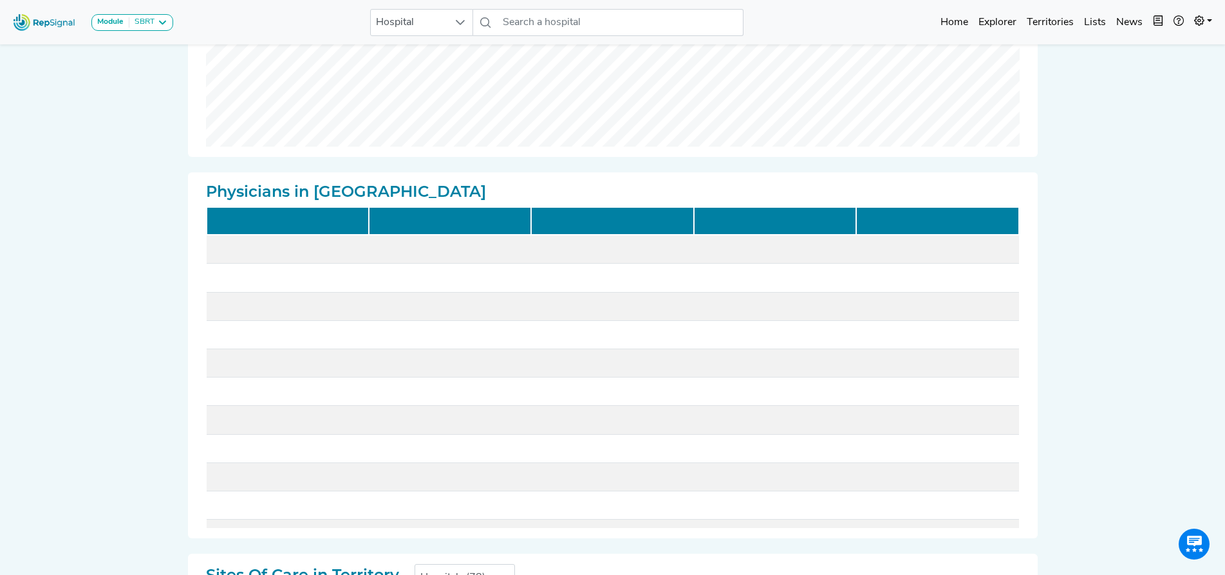
checkbox input "false"
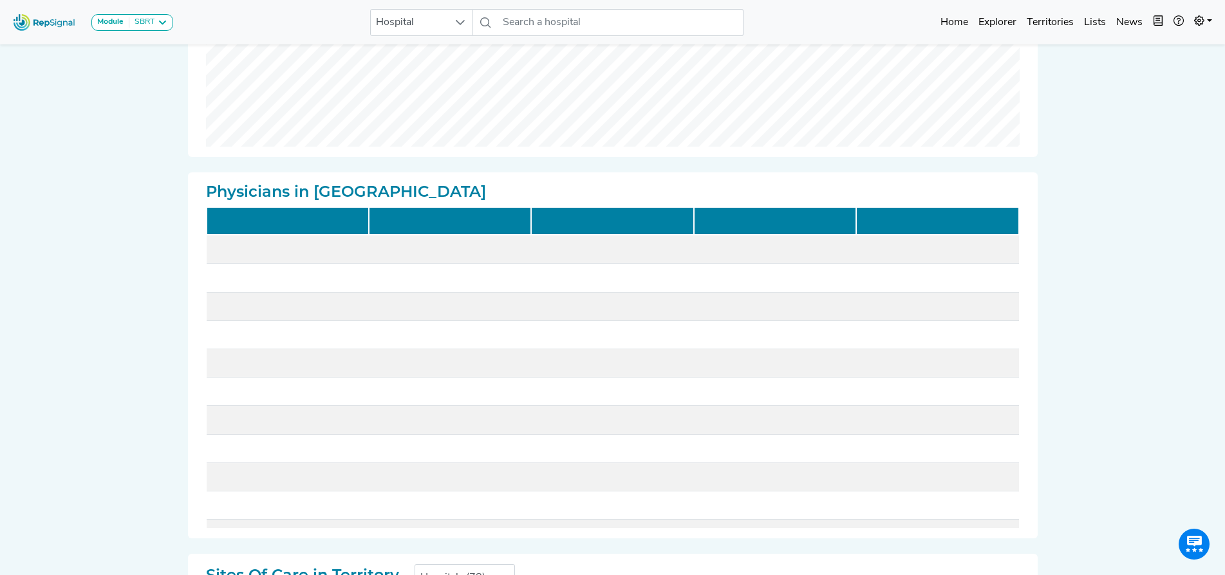
checkbox input "false"
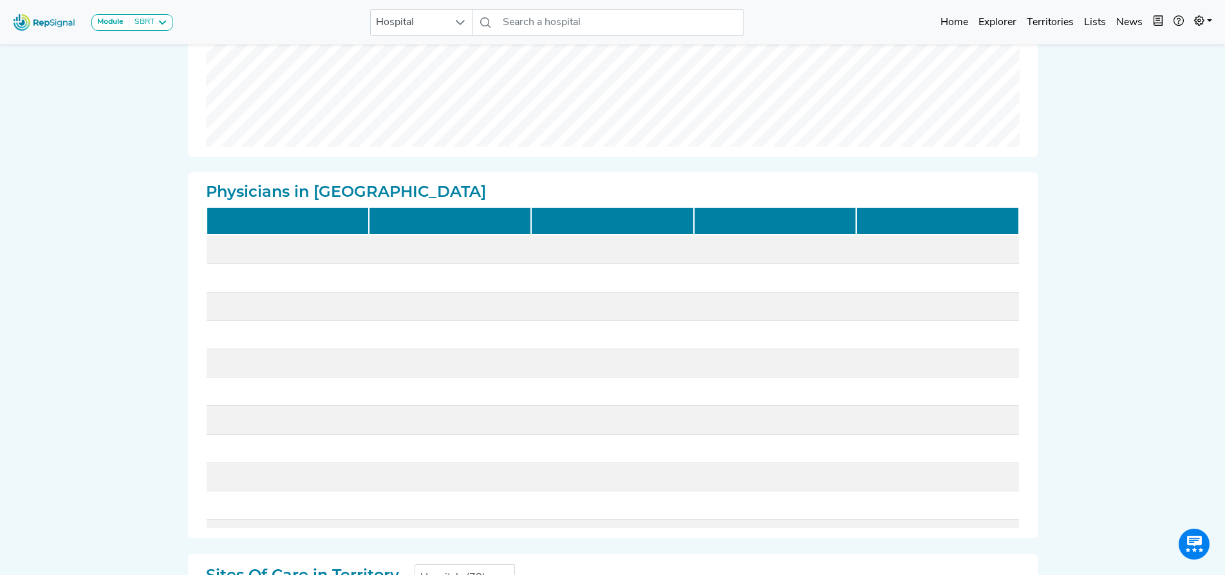
checkbox input "false"
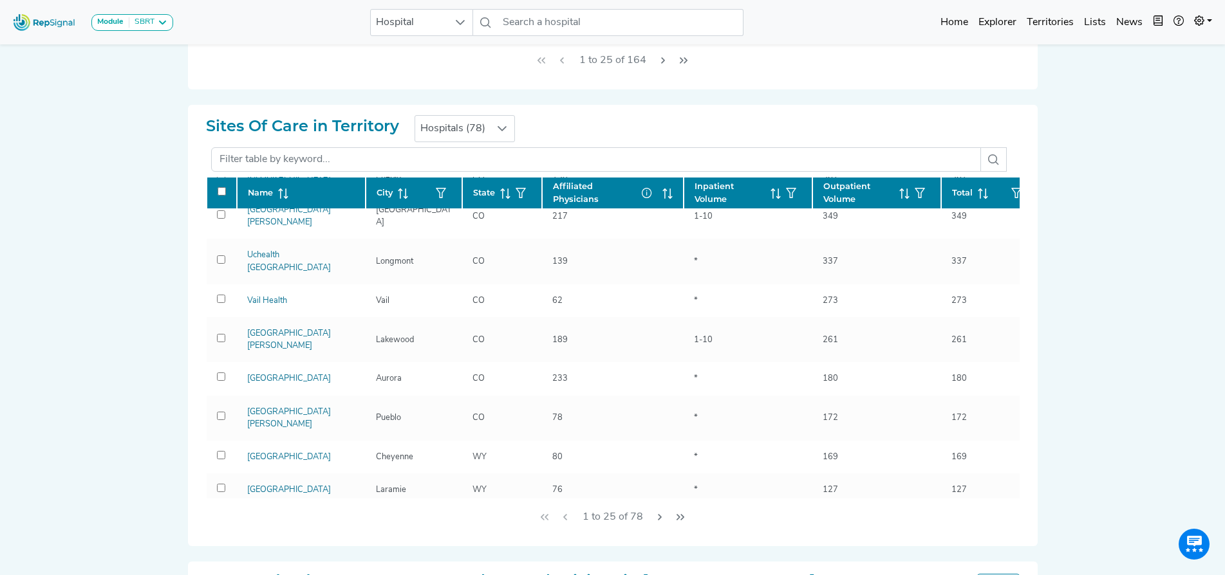
scroll to position [471, 0]
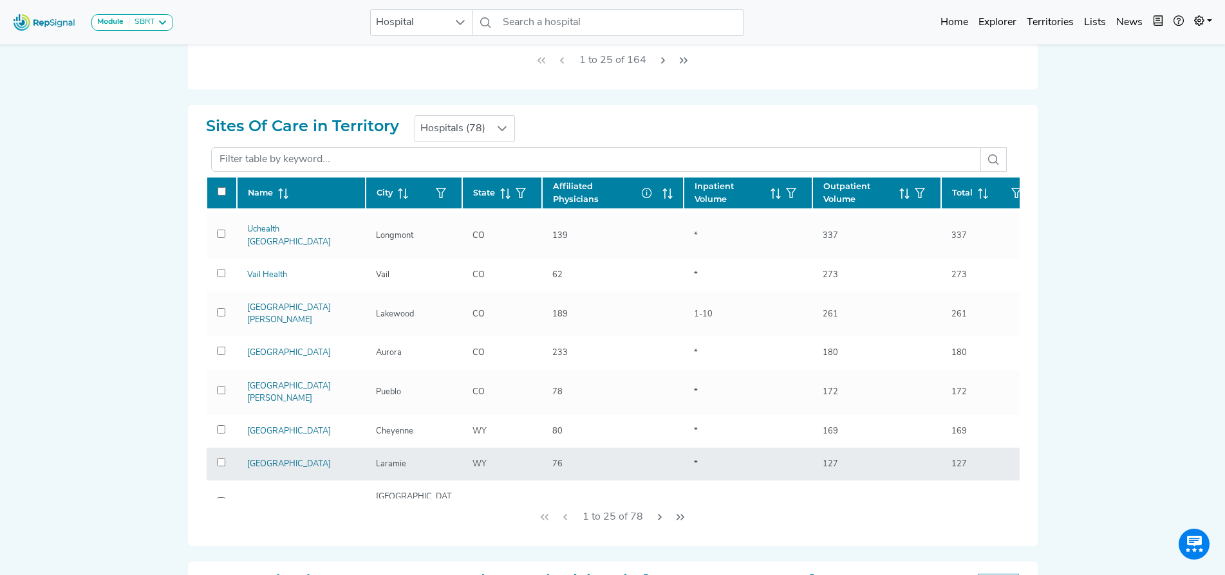
click at [423, 458] on div "Laramie" at bounding box center [414, 464] width 76 height 12
click at [322, 460] on link "[GEOGRAPHIC_DATA]" at bounding box center [289, 464] width 84 height 8
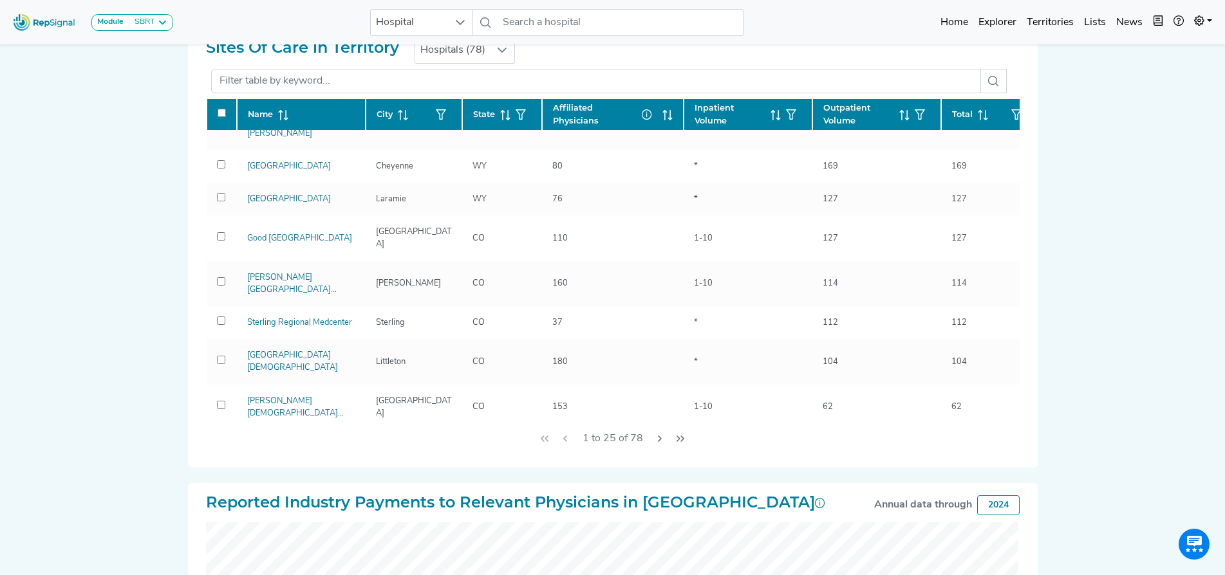
scroll to position [883, 0]
click at [335, 474] on link "[DEMOGRAPHIC_DATA]/[GEOGRAPHIC_DATA]" at bounding box center [300, 484] width 106 height 21
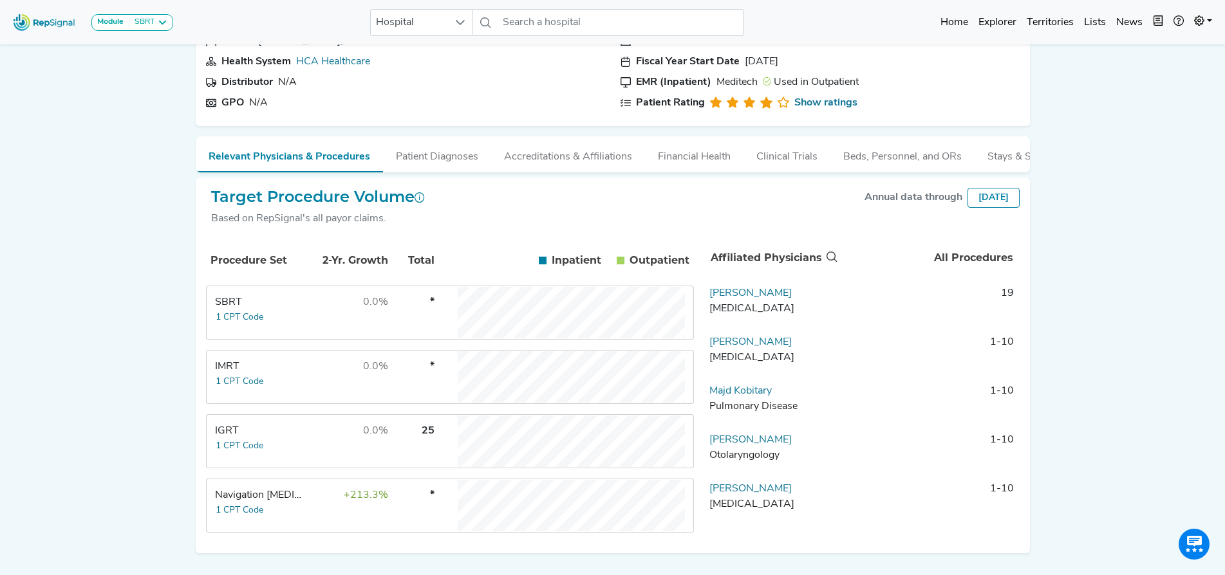
scroll to position [129, 0]
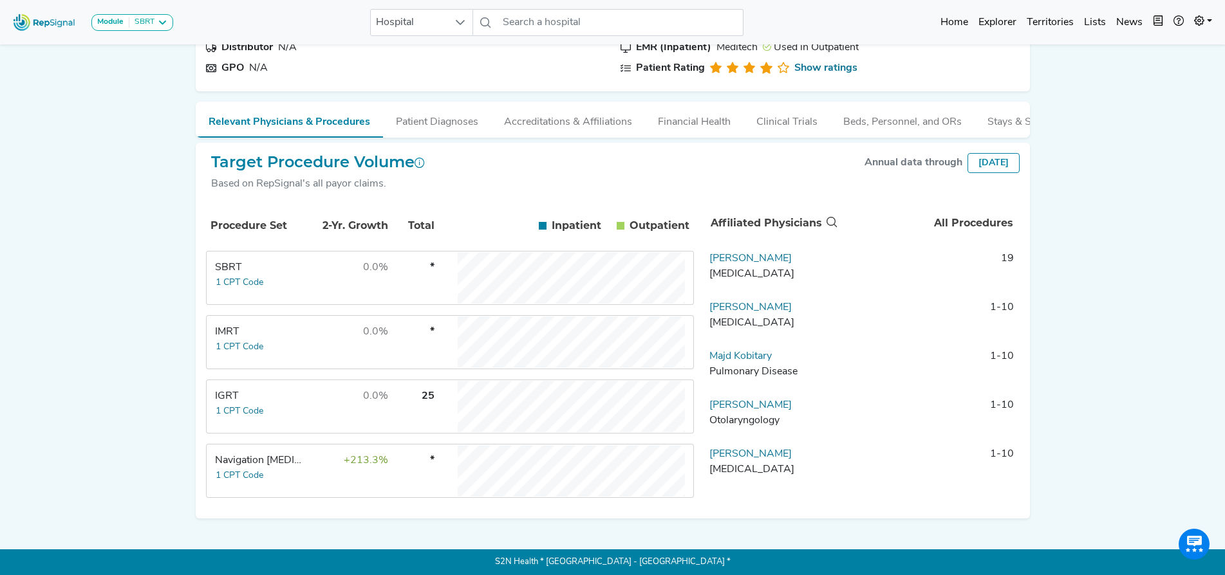
click at [261, 458] on div "Navigation [MEDICAL_DATA]" at bounding box center [259, 460] width 88 height 15
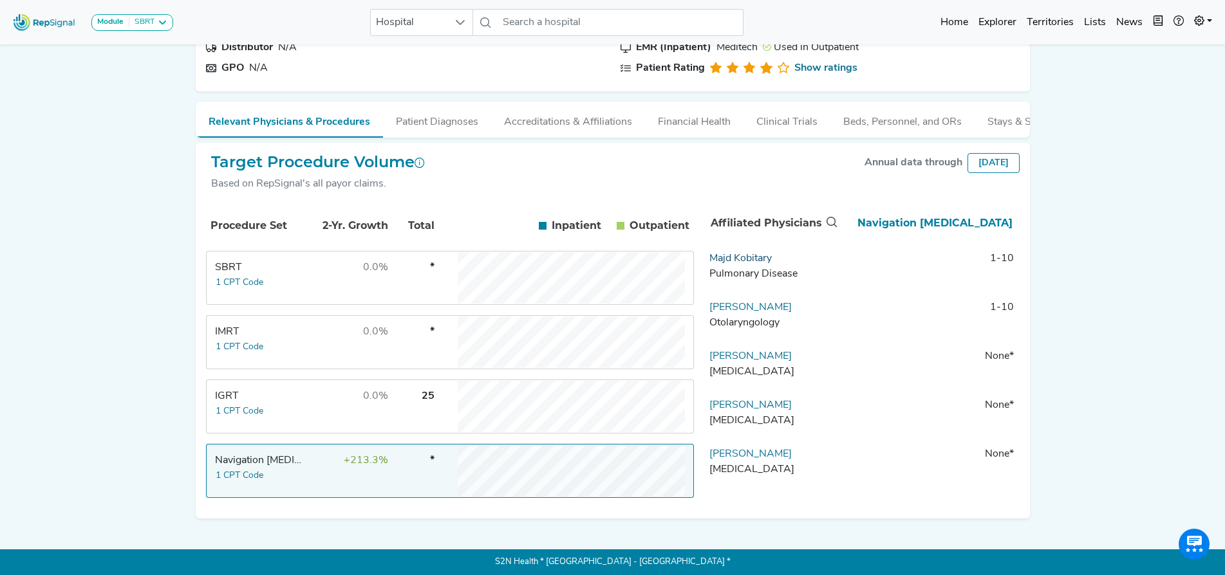
click at [760, 257] on link "Majd Kobitary" at bounding box center [740, 259] width 62 height 10
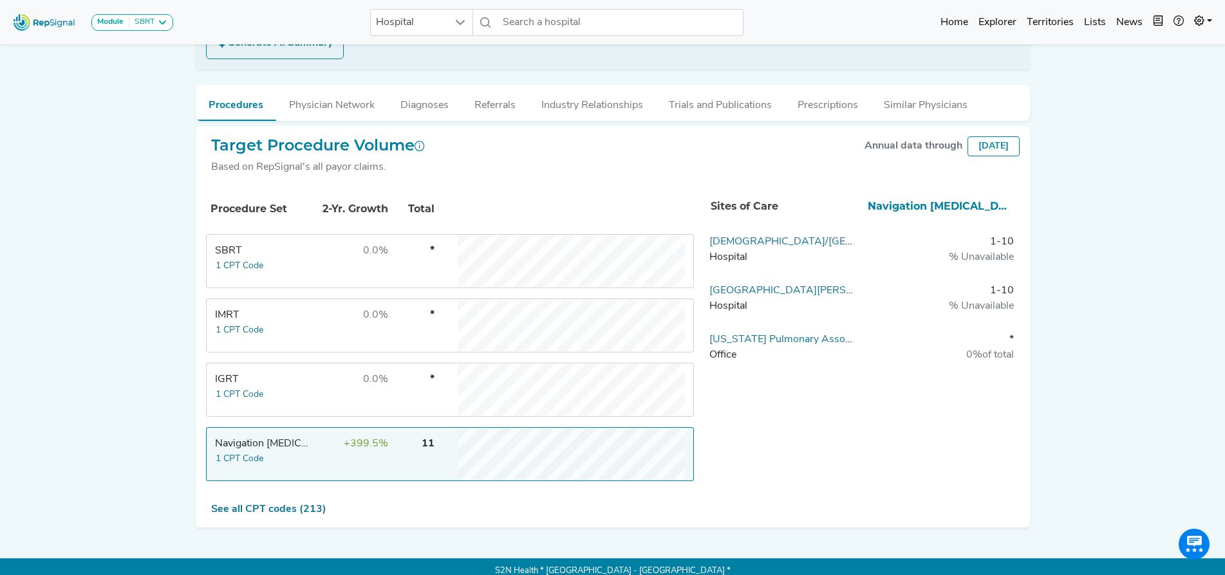
scroll to position [288, 0]
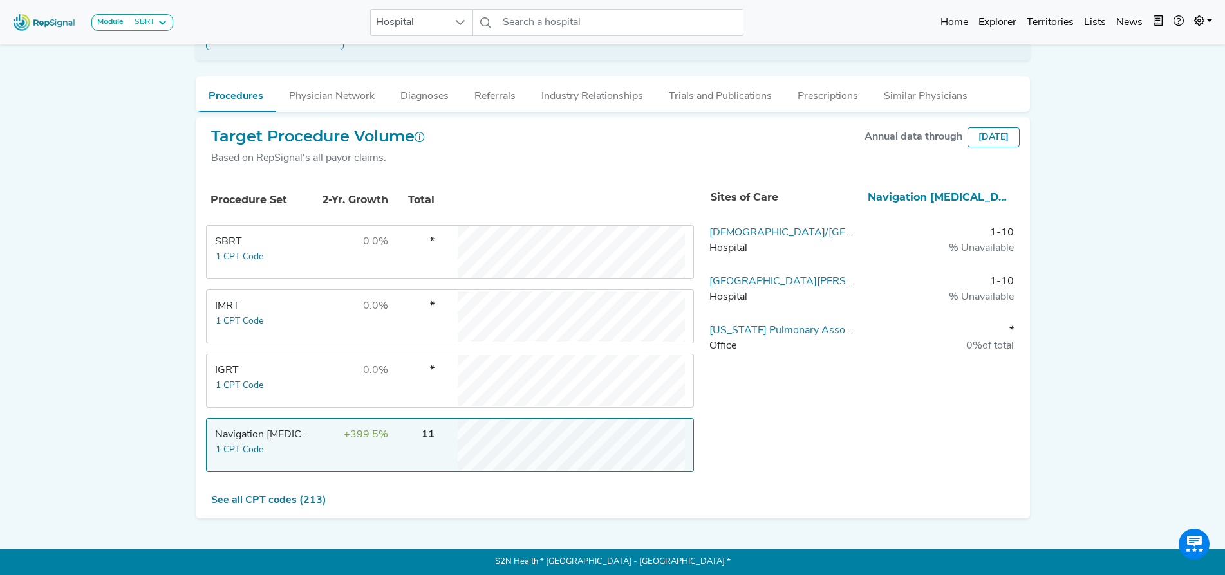
click at [286, 436] on div "Navigation [MEDICAL_DATA]" at bounding box center [263, 434] width 97 height 15
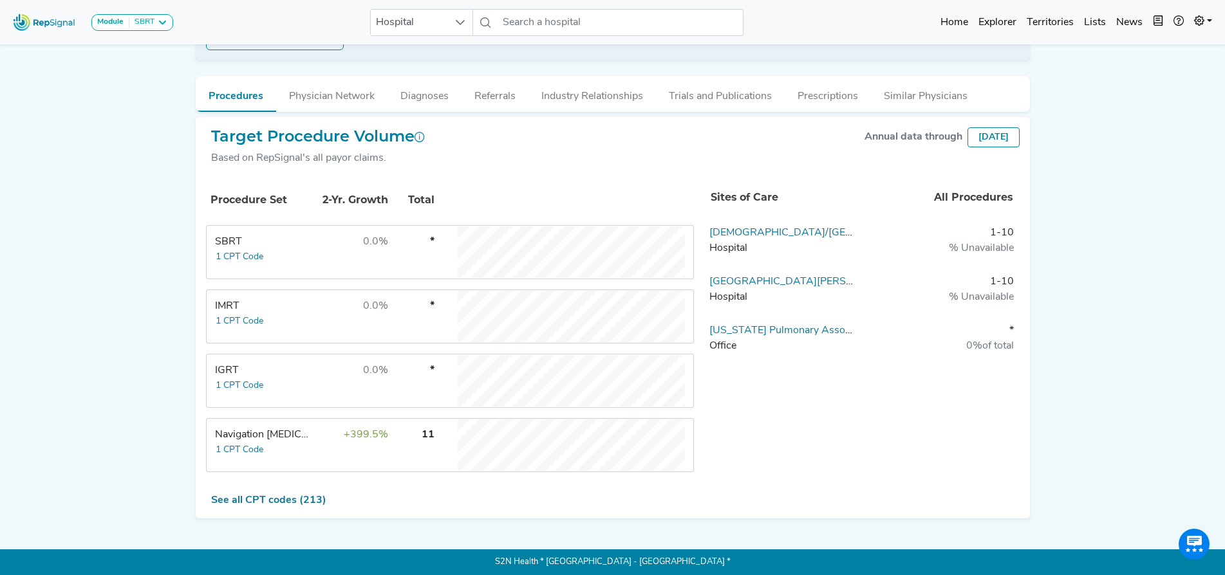
scroll to position [0, 0]
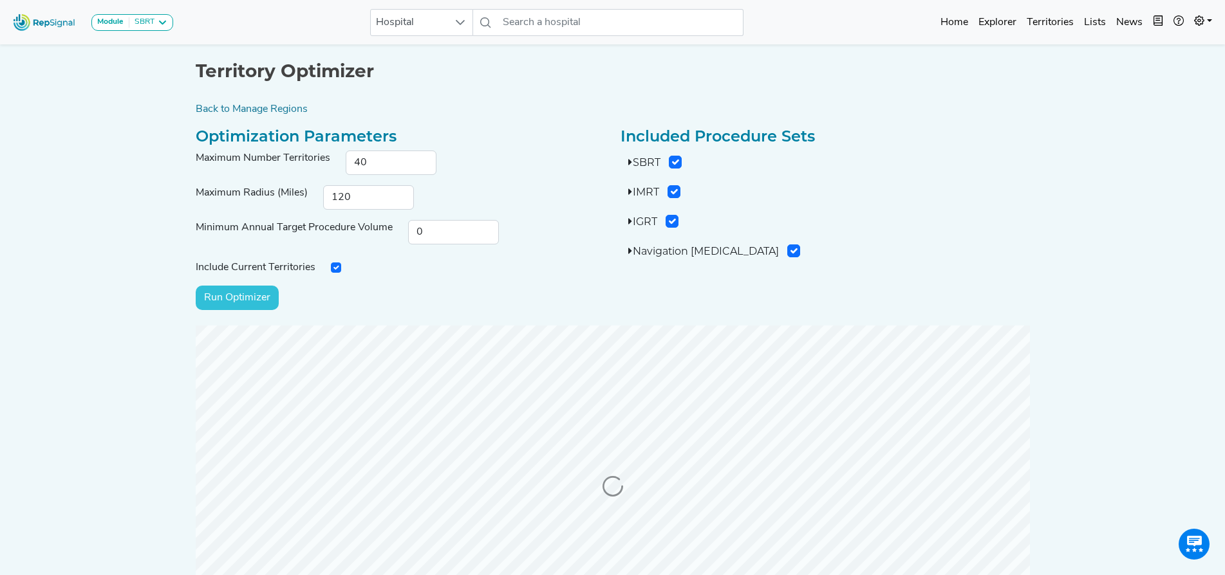
scroll to position [129, 0]
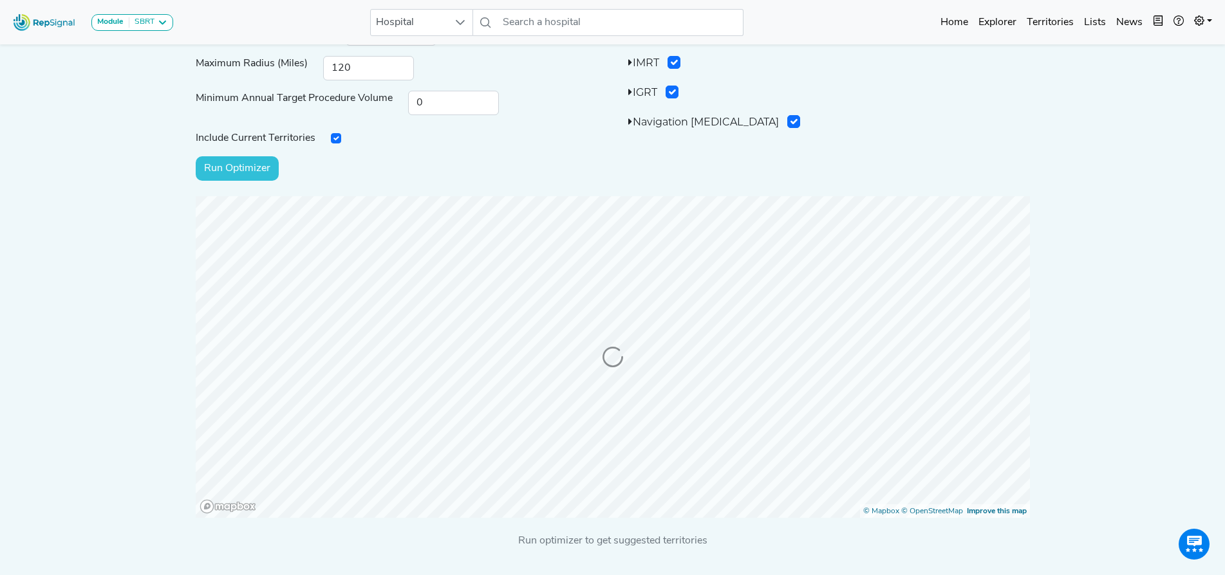
click at [673, 191] on div "Territory Optimizer Back to Manage Regions Optimization Parameters Maximum Numb…" at bounding box center [613, 230] width 850 height 637
click at [674, 221] on div at bounding box center [613, 357] width 850 height 322
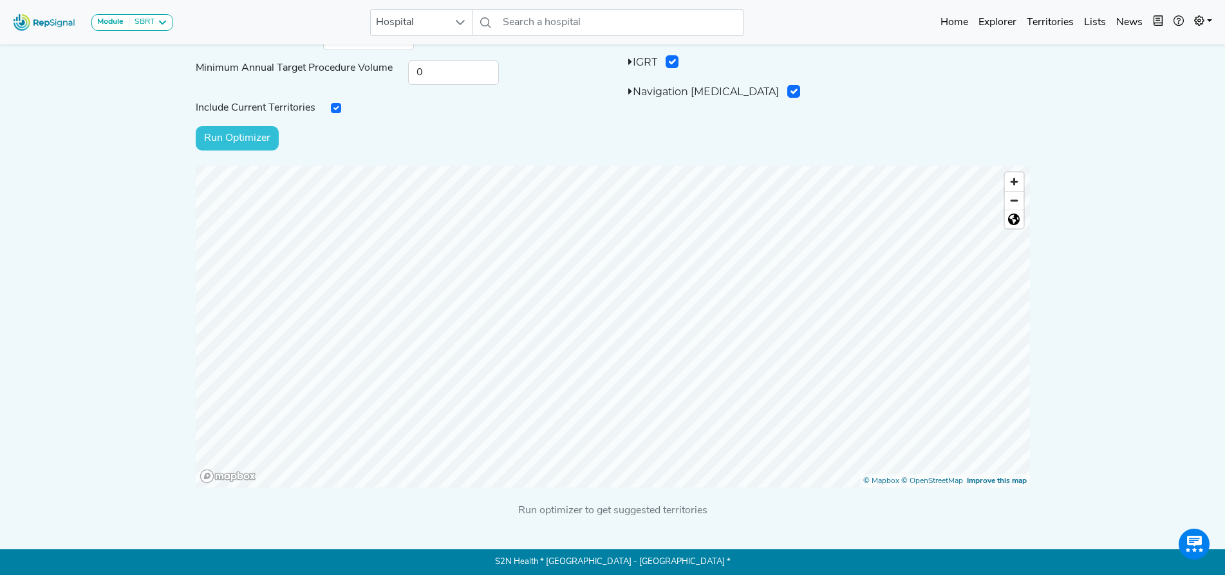
scroll to position [0, 0]
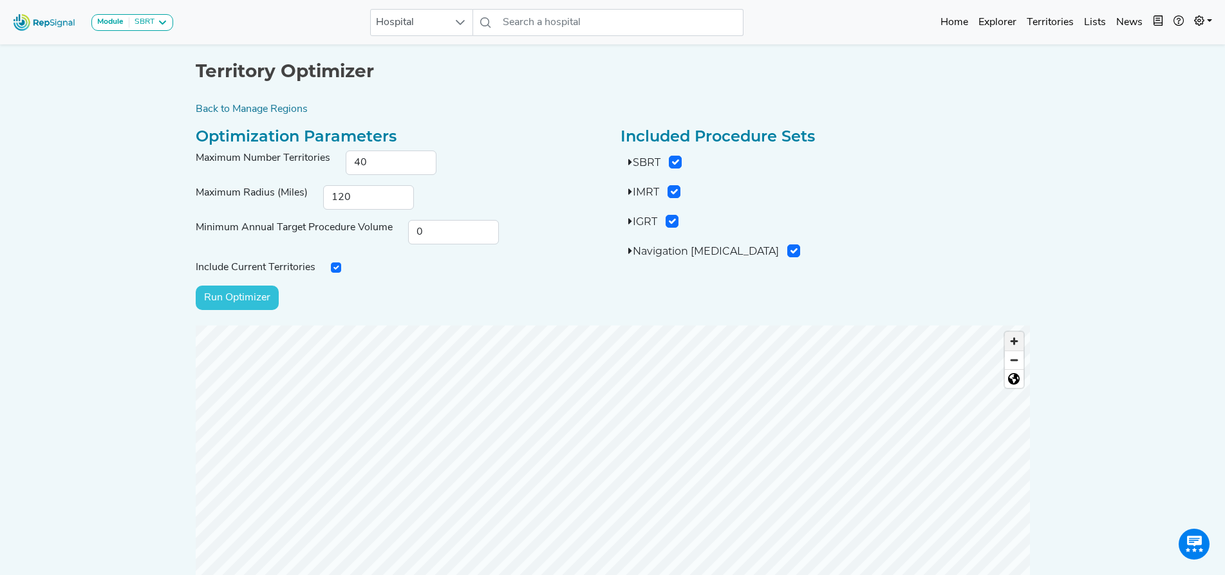
click at [1018, 341] on span "Zoom in" at bounding box center [1014, 341] width 19 height 19
click at [245, 295] on input "Run Optimizer" at bounding box center [237, 298] width 83 height 24
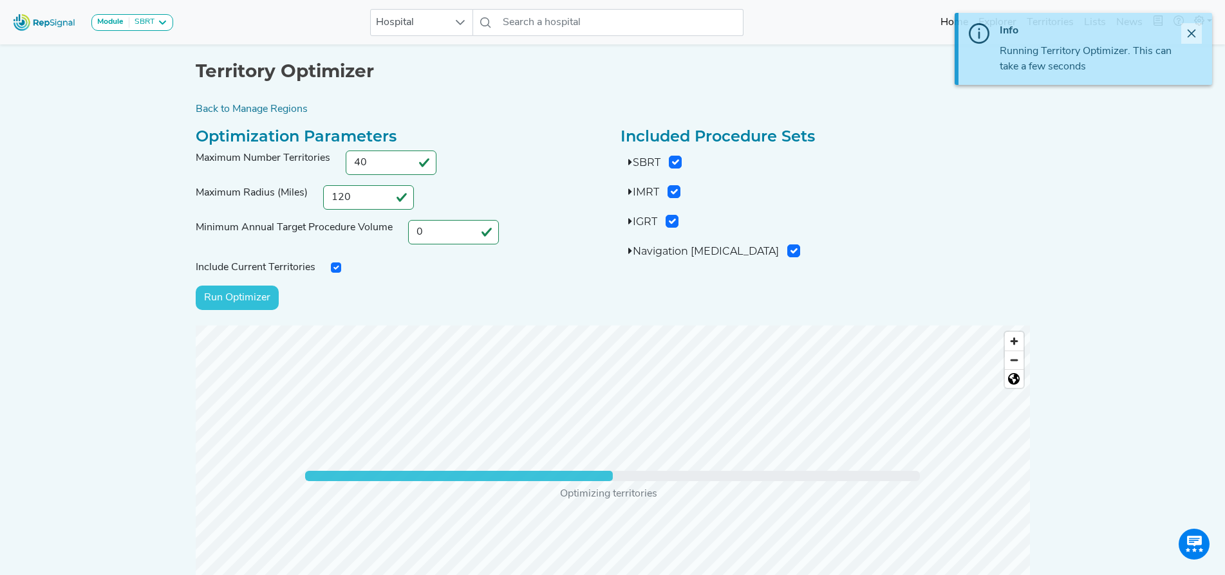
click at [1193, 32] on icon "Close" at bounding box center [1192, 34] width 8 height 8
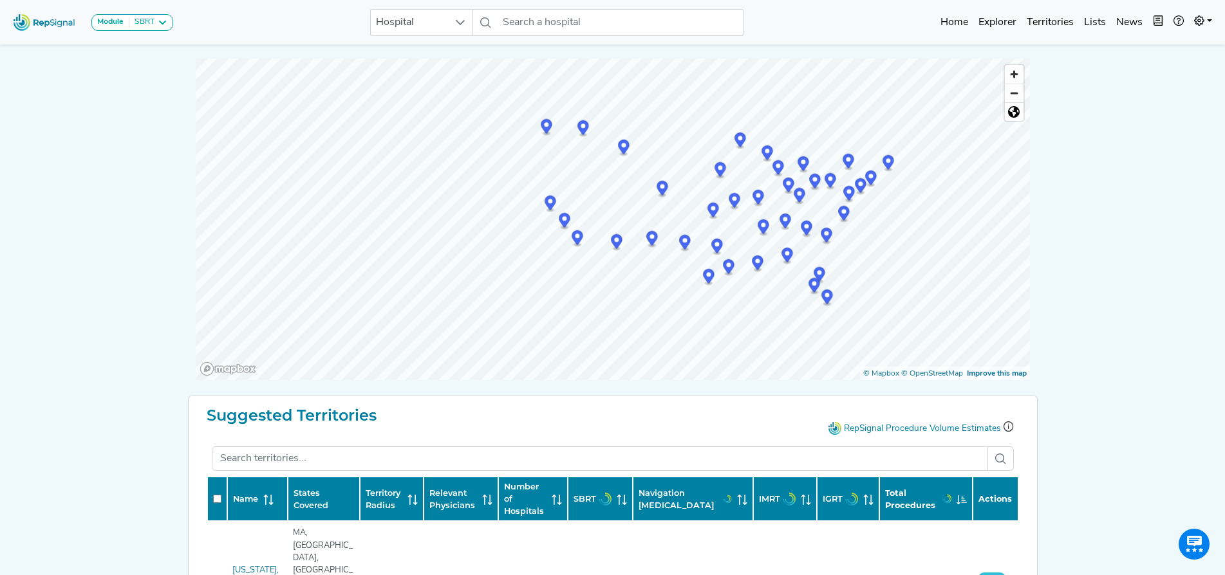
scroll to position [266, 0]
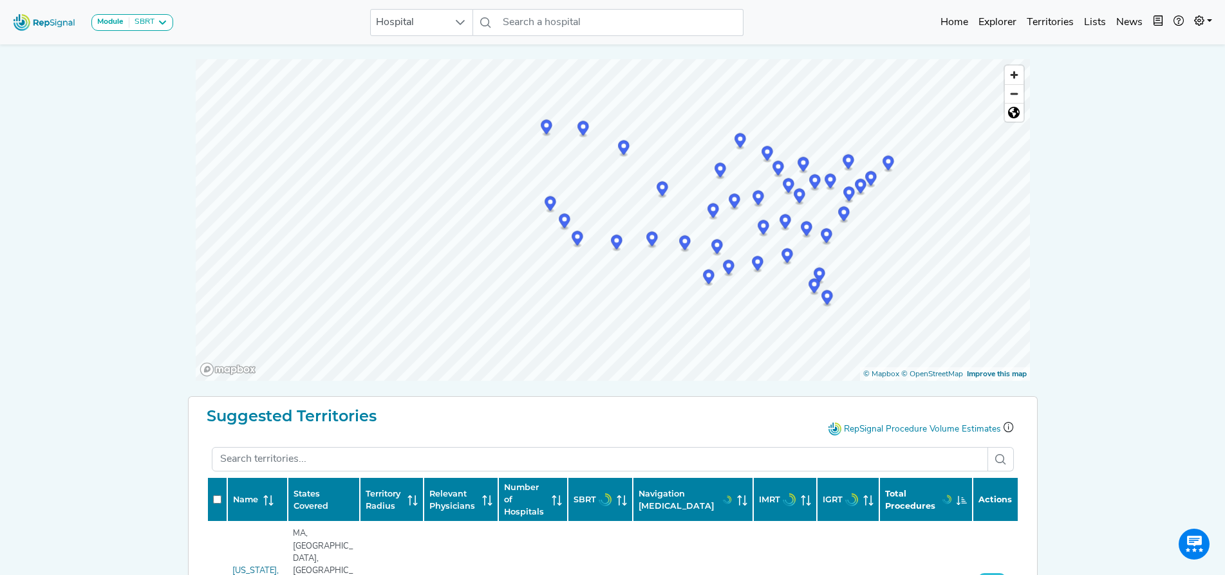
click at [621, 252] on icon "Map marker" at bounding box center [617, 243] width 12 height 17
click at [653, 243] on icon "Map marker" at bounding box center [652, 239] width 12 height 15
click at [655, 228] on link "[GEOGRAPHIC_DATA], [GEOGRAPHIC_DATA]" at bounding box center [652, 227] width 165 height 8
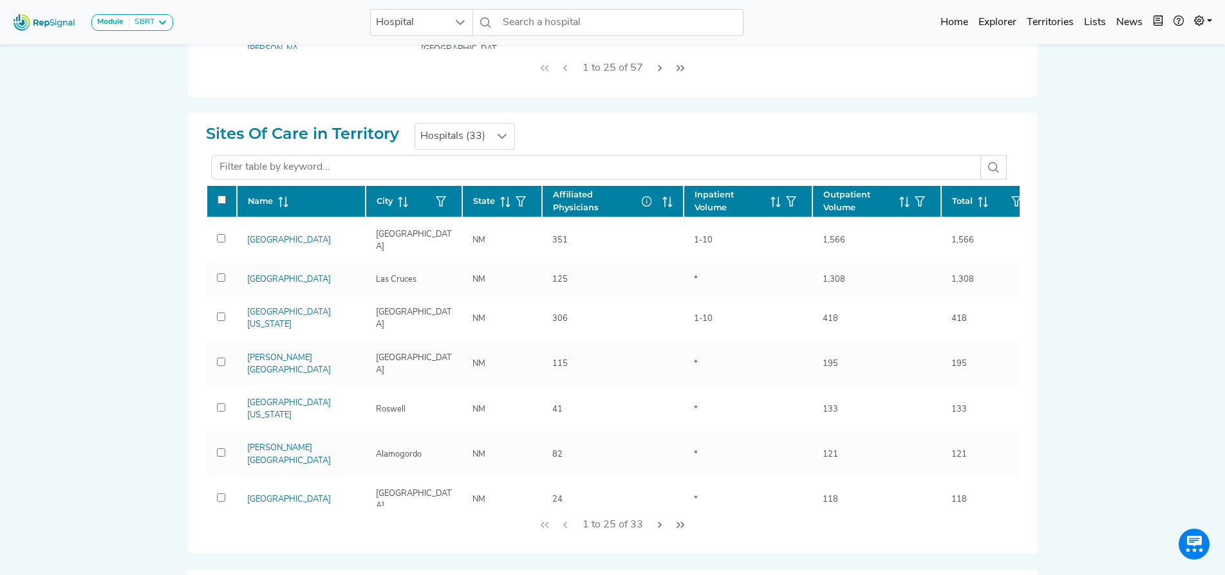
scroll to position [799, 0]
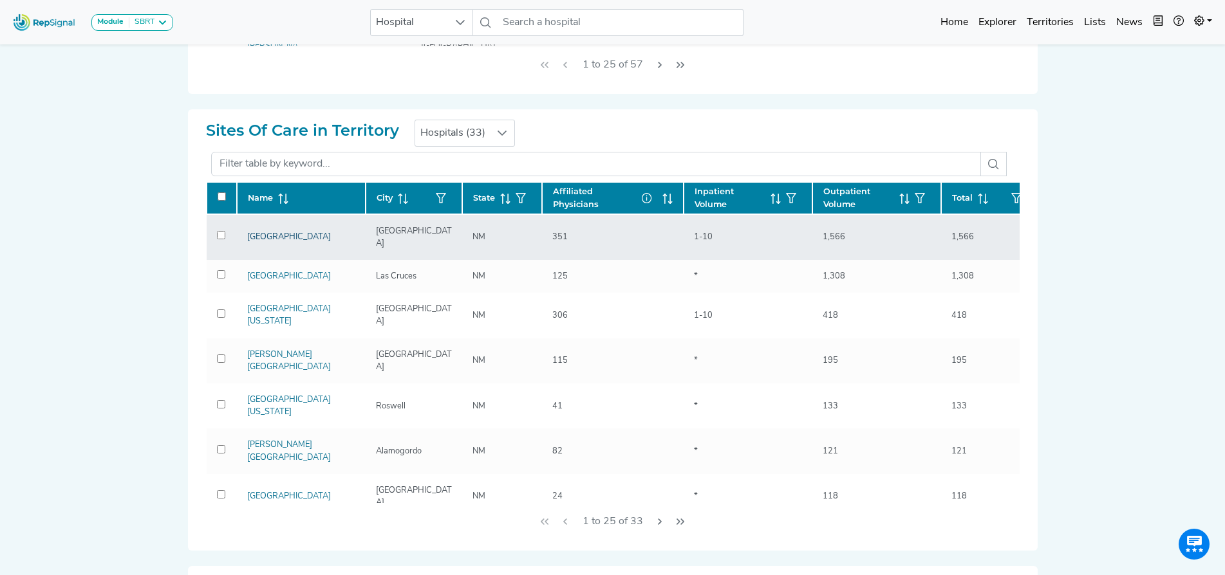
click at [289, 233] on link "[GEOGRAPHIC_DATA]" at bounding box center [289, 237] width 84 height 8
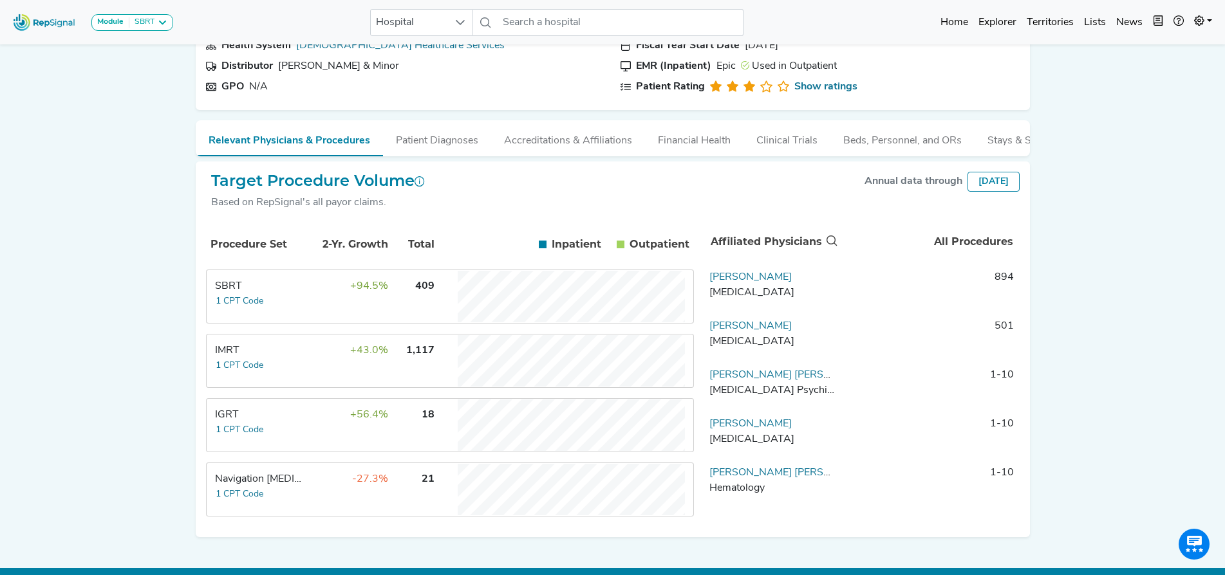
scroll to position [129, 0]
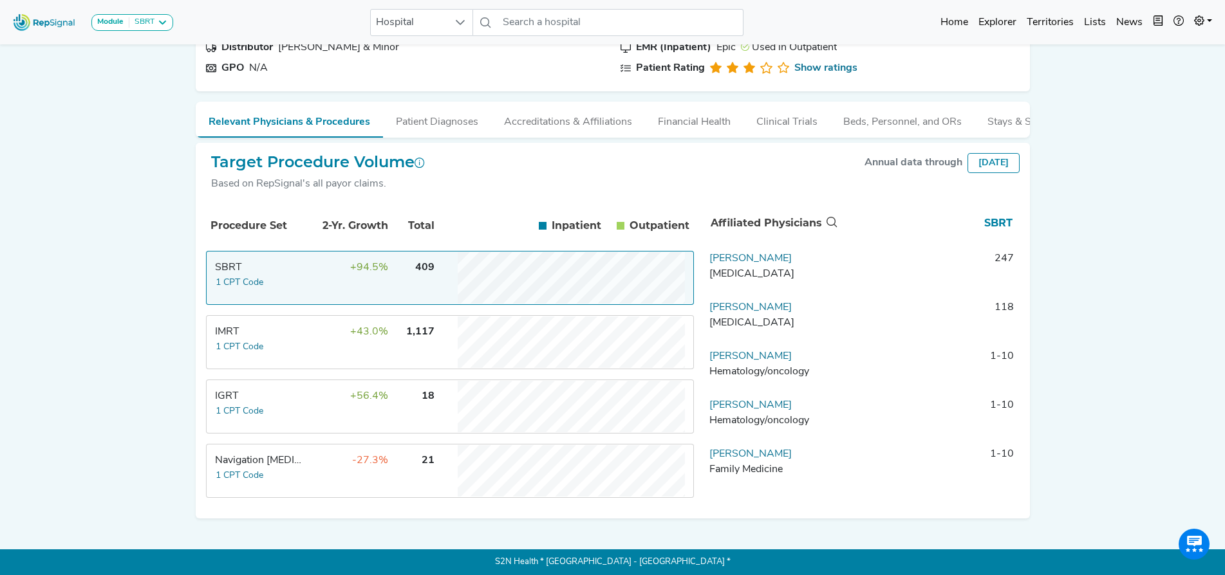
click at [256, 451] on td "Navigation [MEDICAL_DATA] 1 CPT Code" at bounding box center [255, 470] width 97 height 51
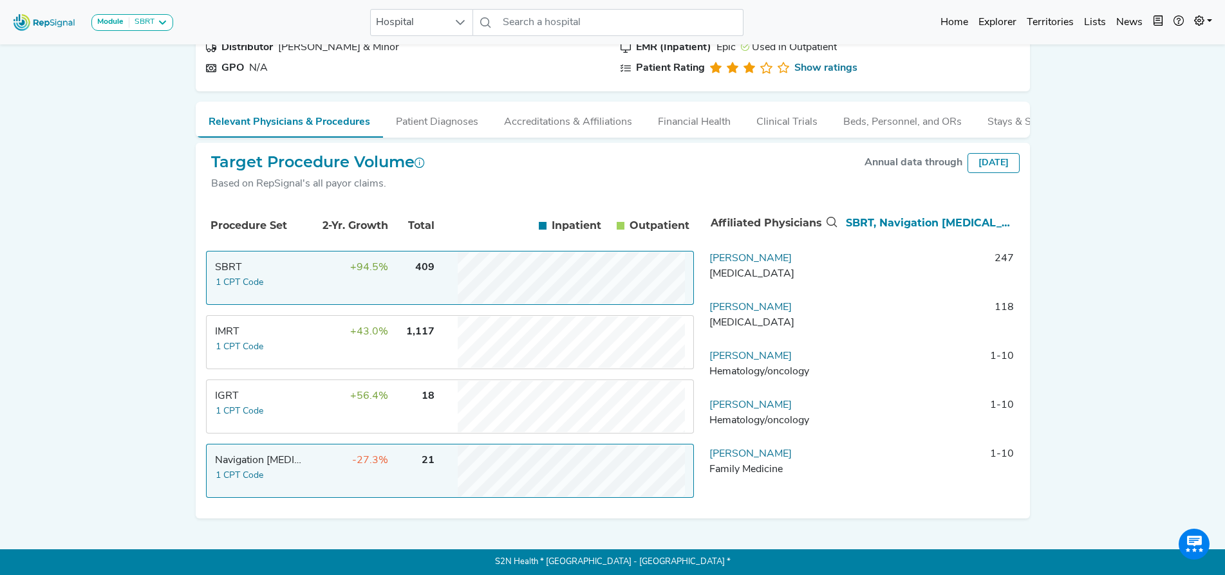
scroll to position [0, 0]
